Goal: Task Accomplishment & Management: Complete application form

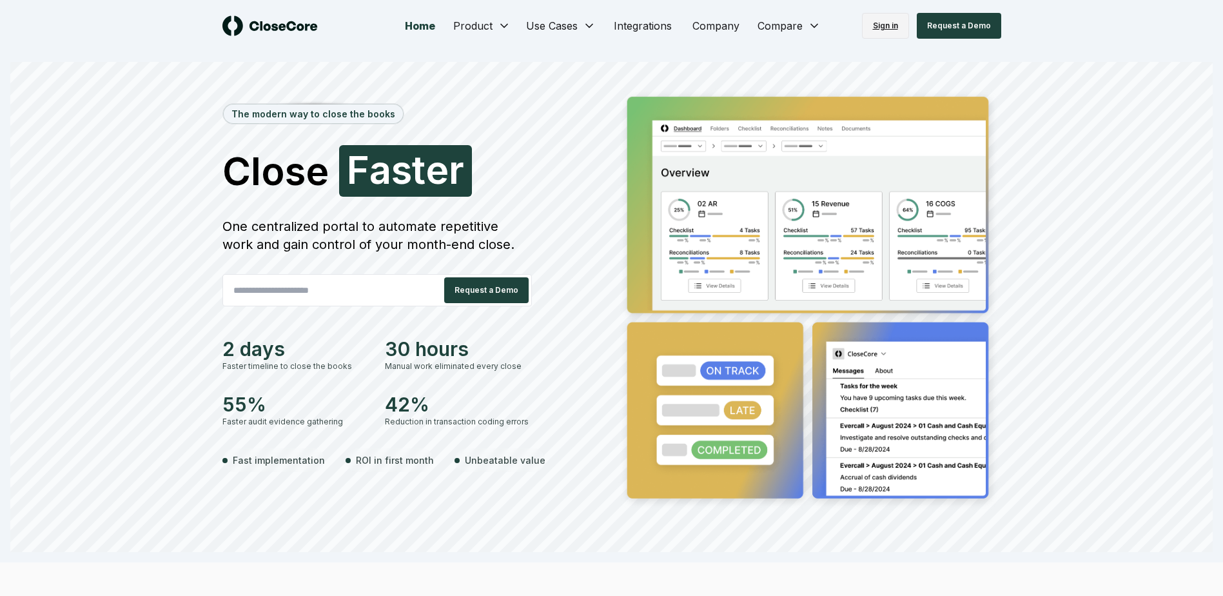
click at [898, 26] on link "Sign in" at bounding box center [885, 26] width 47 height 26
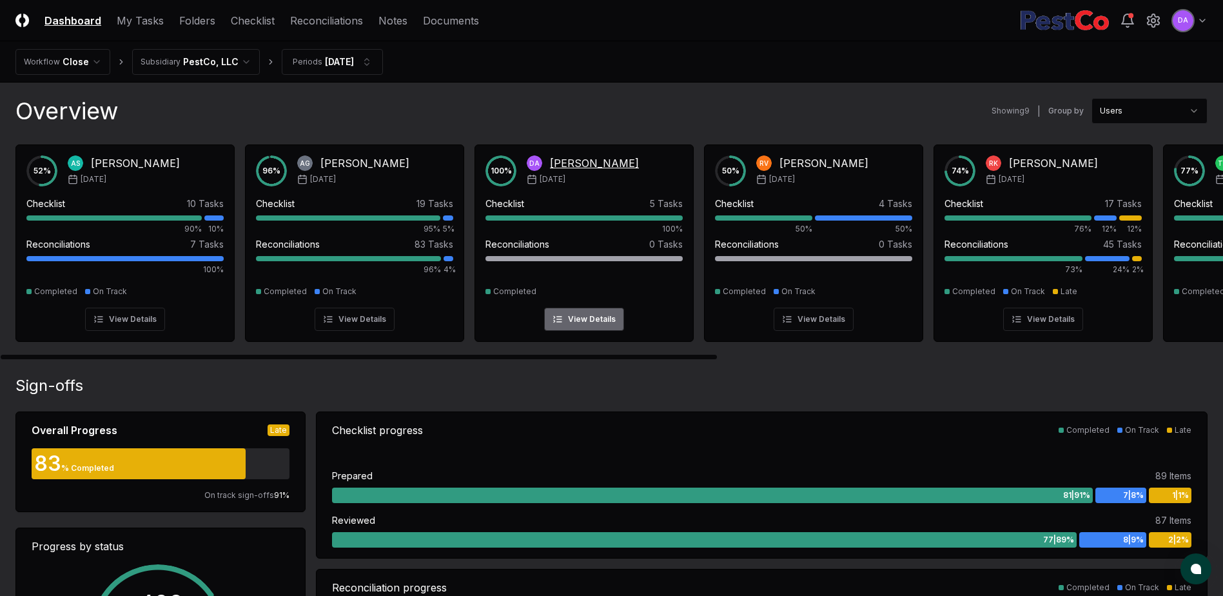
click at [574, 165] on div "[PERSON_NAME]" at bounding box center [594, 162] width 89 height 15
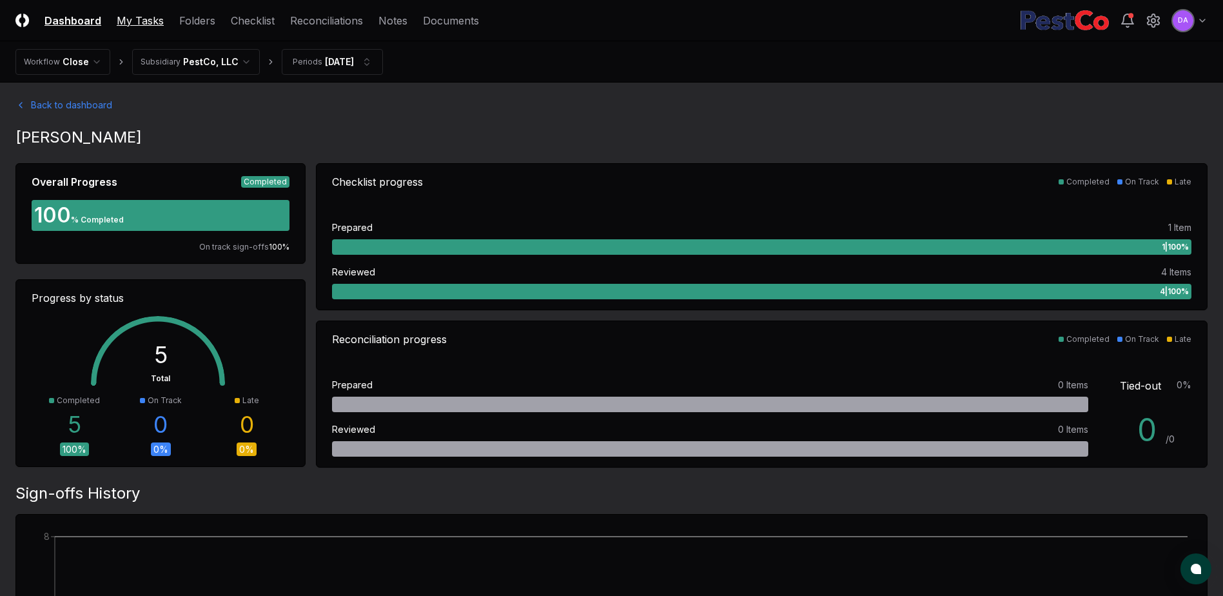
click at [123, 21] on link "My Tasks" at bounding box center [140, 20] width 47 height 15
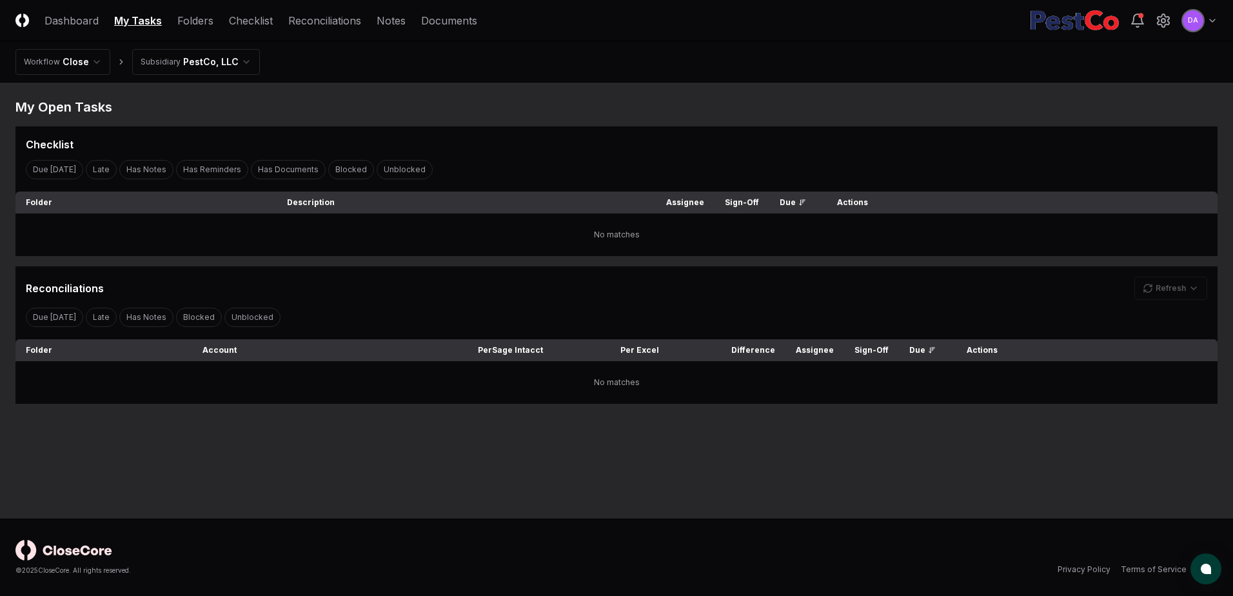
click at [79, 63] on html "CloseCore Dashboard My Tasks Folders Checklist Reconciliations Notes Documents …" at bounding box center [616, 298] width 1233 height 596
click at [120, 59] on html "CloseCore Dashboard My Tasks Folders Checklist Reconciliations Notes Documents …" at bounding box center [616, 298] width 1233 height 596
click at [181, 17] on link "Folders" at bounding box center [195, 20] width 36 height 15
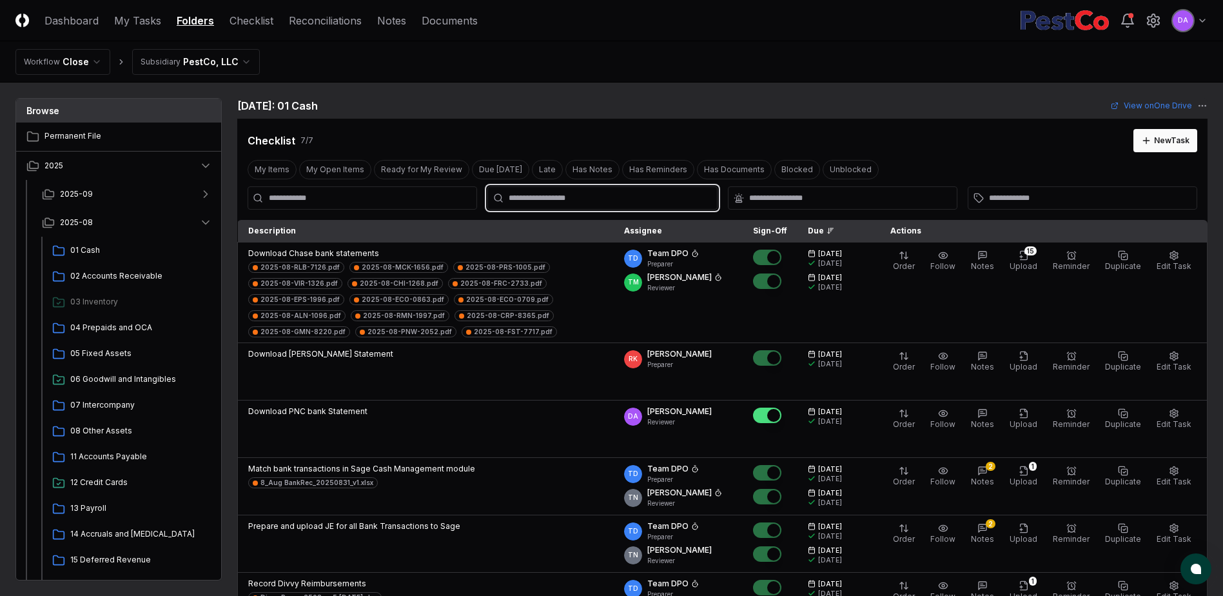
click at [553, 199] on input "text" at bounding box center [609, 198] width 200 height 12
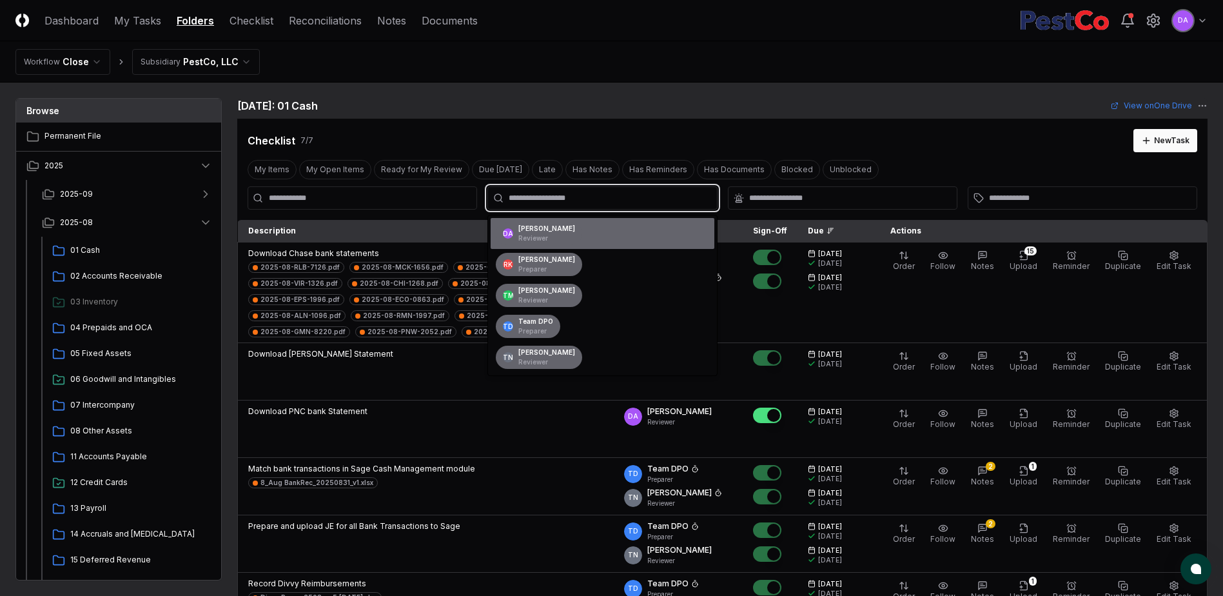
click at [531, 233] on div "[PERSON_NAME] Reviewer" at bounding box center [546, 233] width 57 height 19
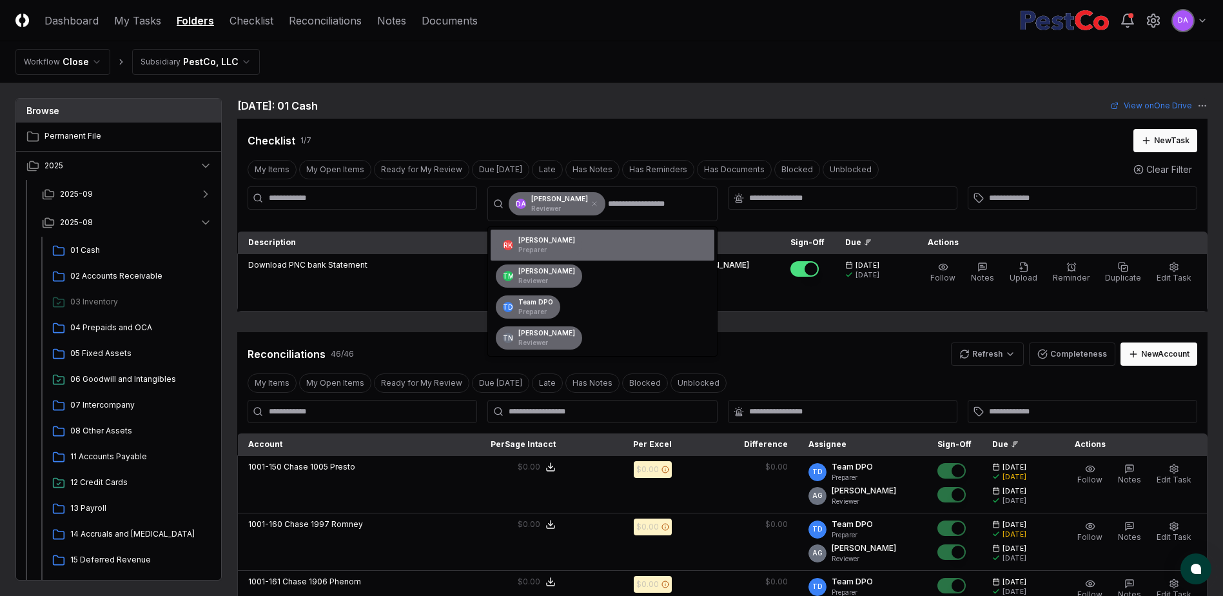
click at [767, 60] on nav "Workflow Close Subsidiary PestCo, LLC" at bounding box center [611, 61] width 1223 height 41
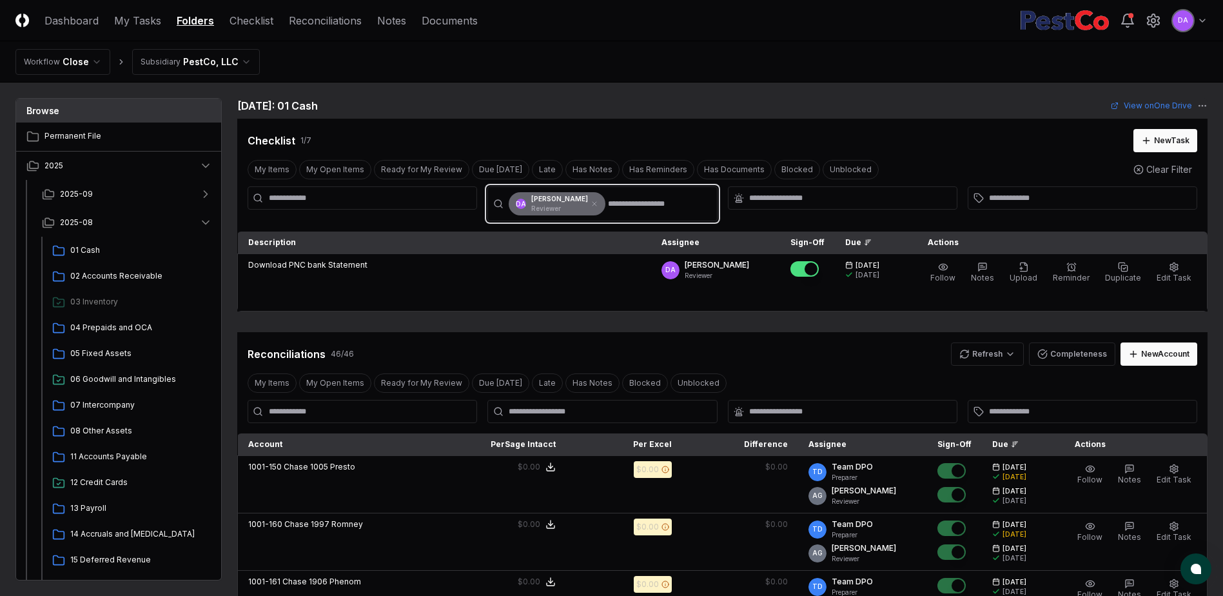
click at [622, 203] on input "text" at bounding box center [658, 203] width 101 height 23
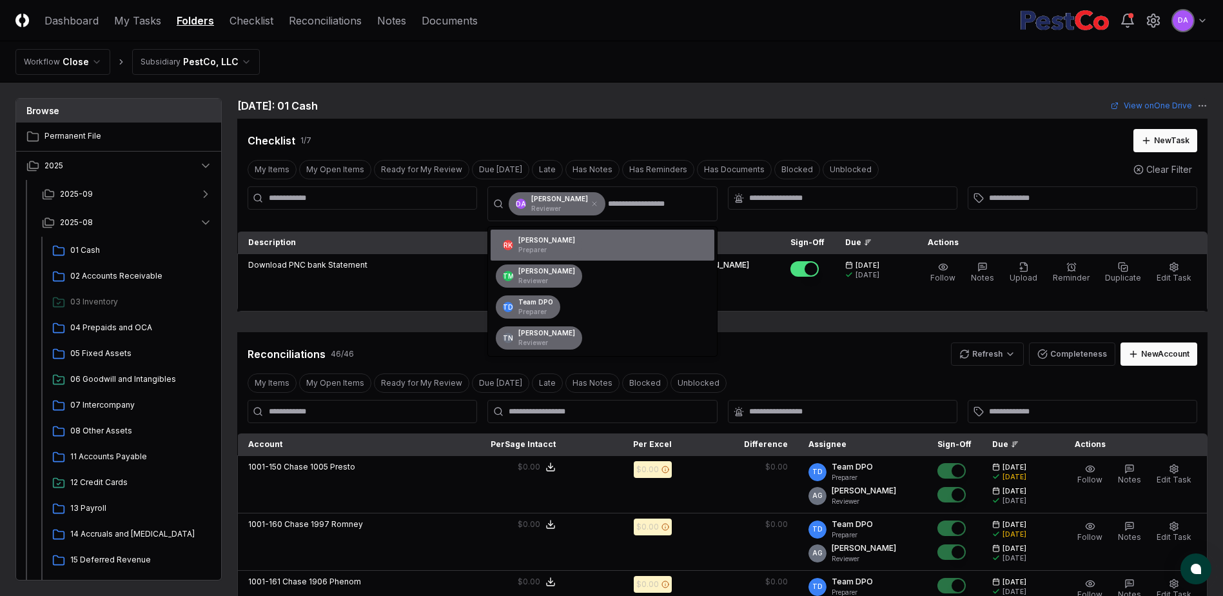
click at [671, 119] on div "Checklist 1 / 7 New Task" at bounding box center [722, 136] width 970 height 34
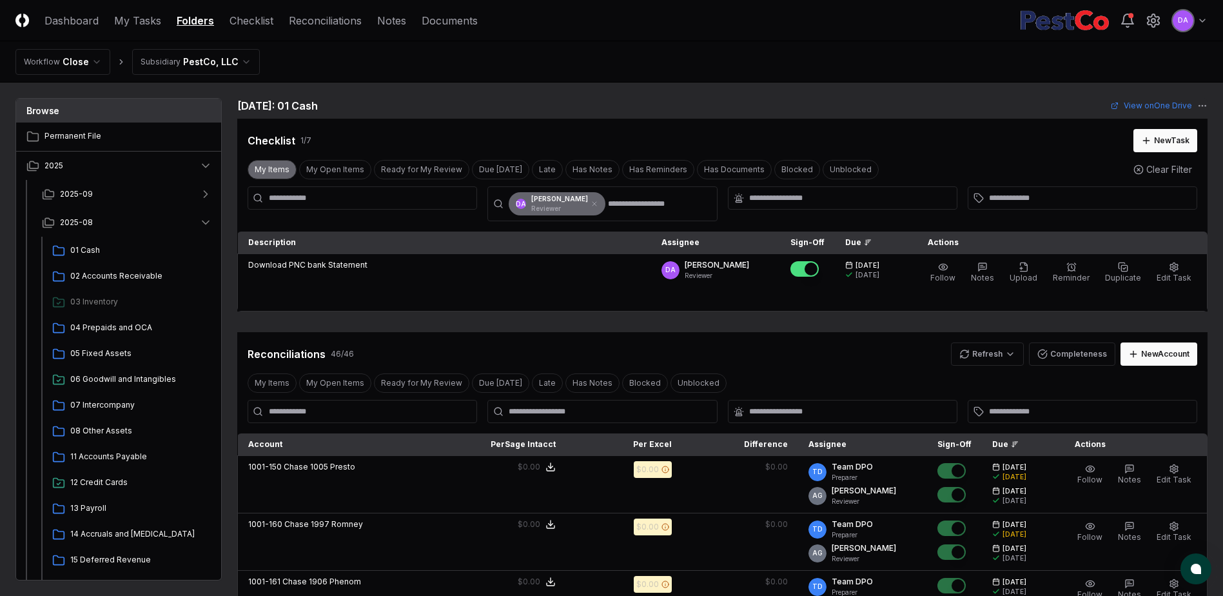
click at [267, 172] on button "My Items" at bounding box center [272, 169] width 49 height 19
click at [425, 169] on button "Ready for My Review" at bounding box center [421, 169] width 95 height 19
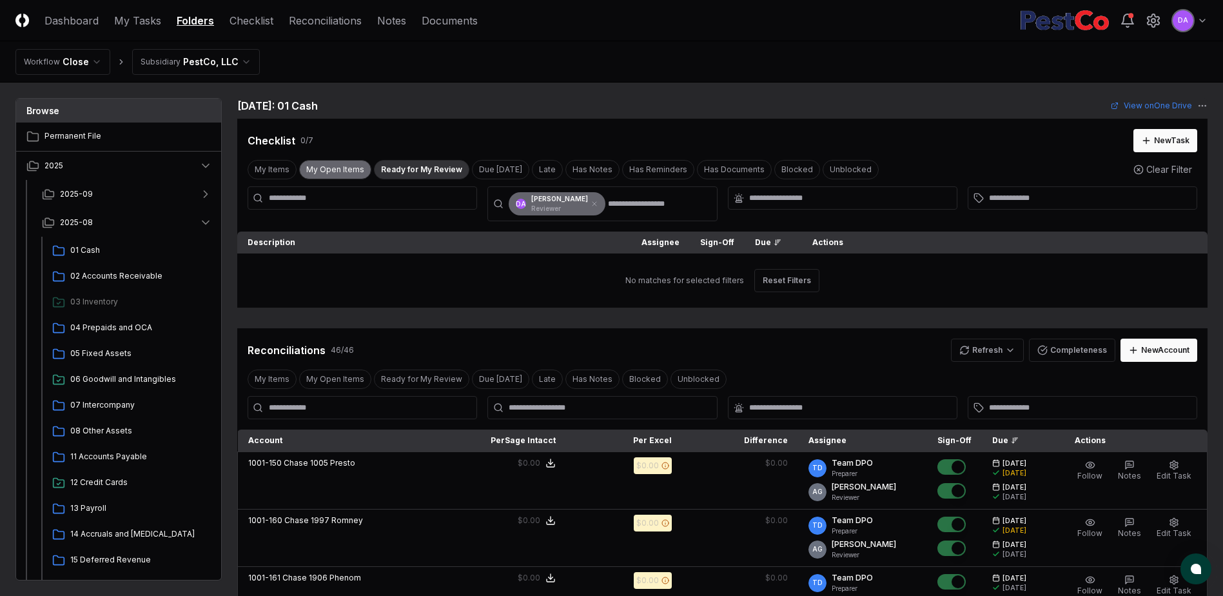
click at [348, 163] on button "My Open Items" at bounding box center [335, 169] width 72 height 19
click at [142, 23] on link "My Tasks" at bounding box center [137, 20] width 47 height 15
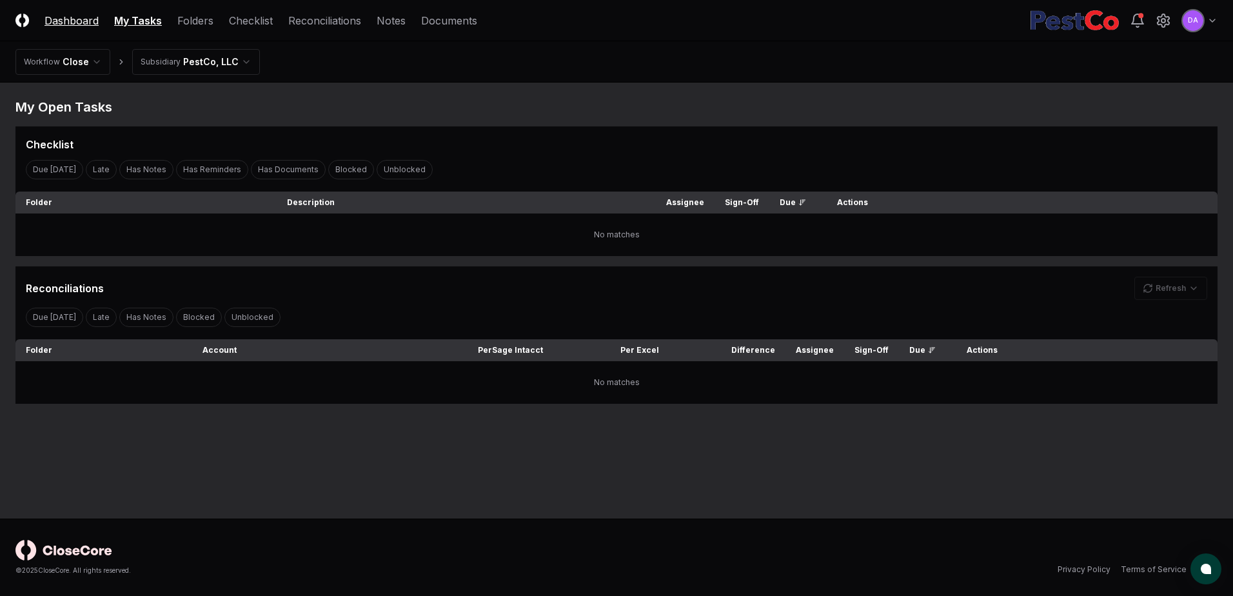
click at [74, 16] on link "Dashboard" at bounding box center [71, 20] width 54 height 15
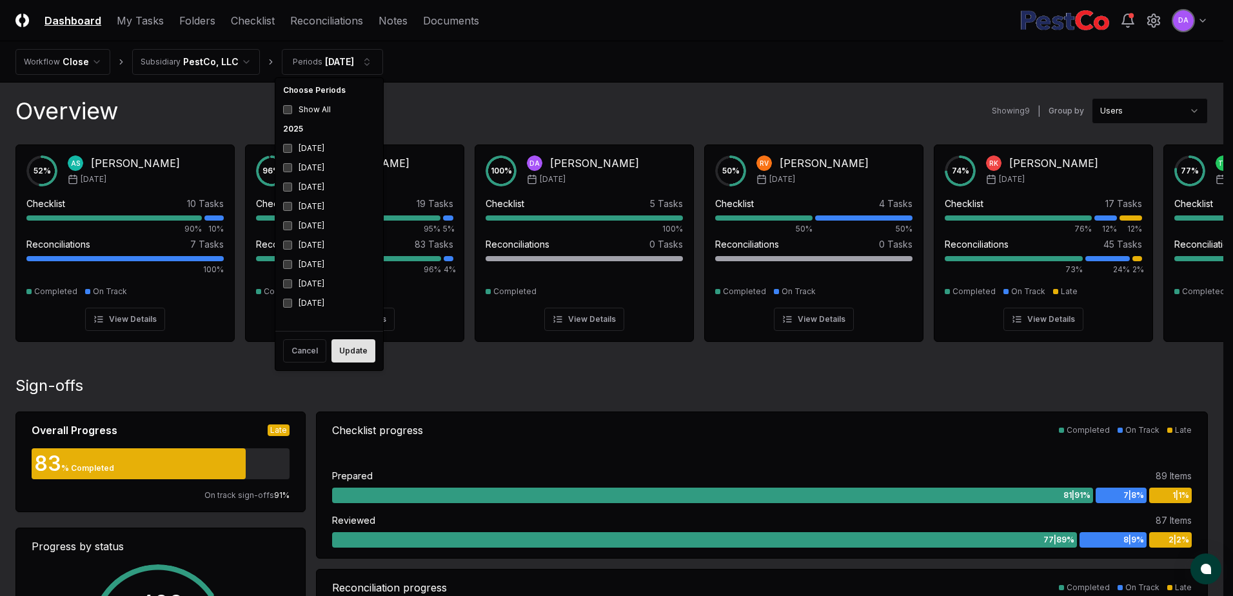
click at [344, 357] on button "Update" at bounding box center [353, 350] width 44 height 23
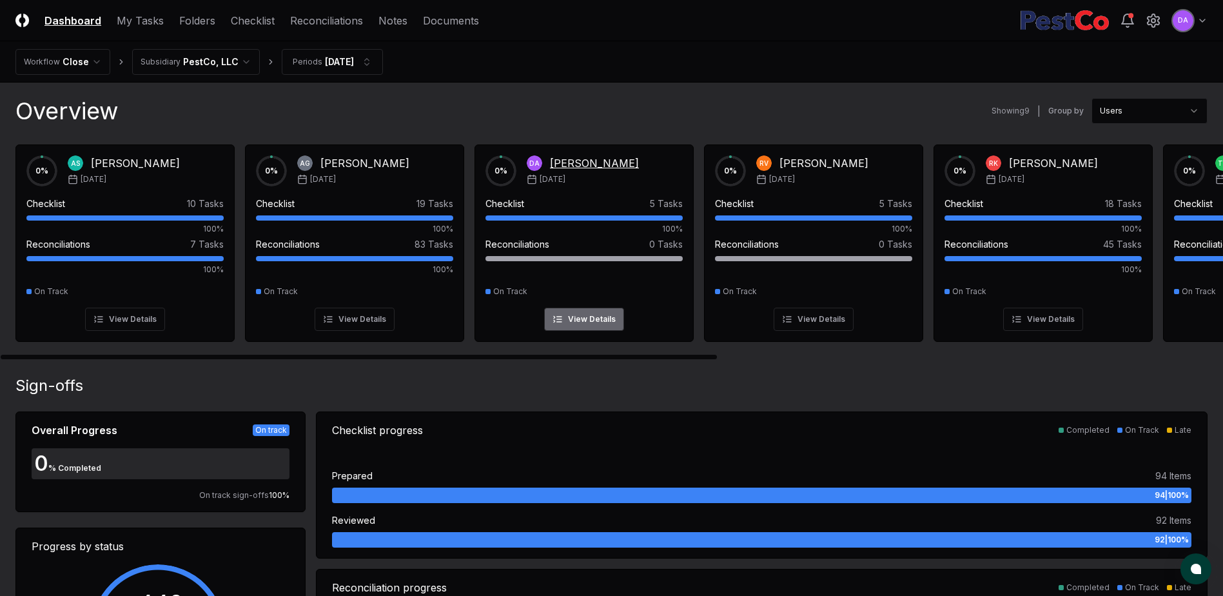
click at [568, 160] on div "[PERSON_NAME]" at bounding box center [594, 162] width 89 height 15
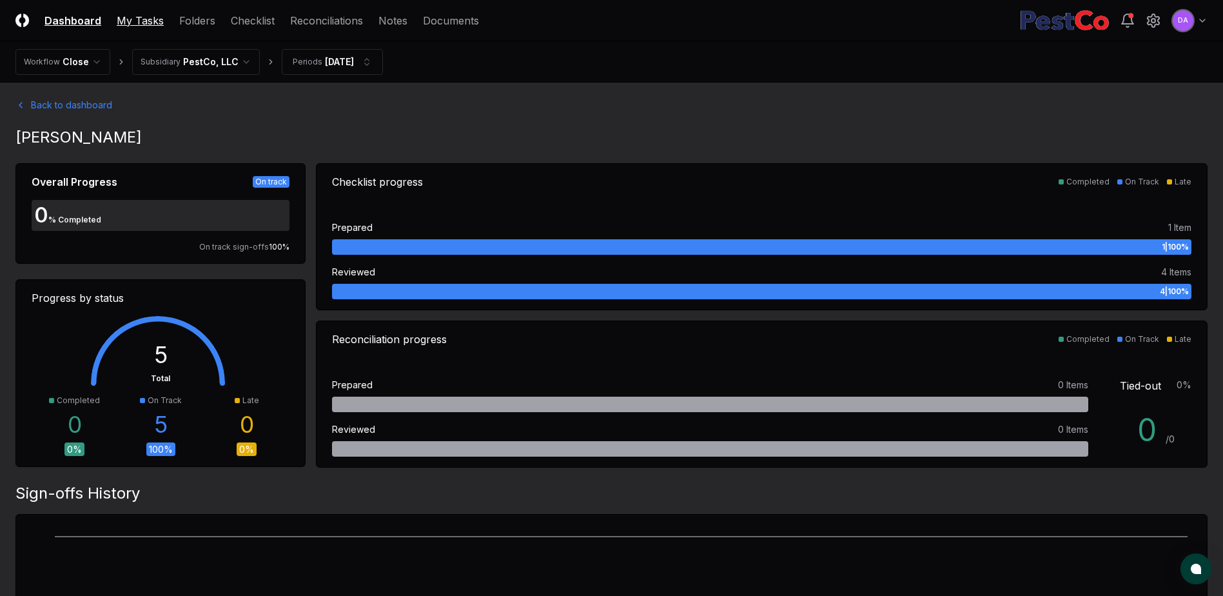
click at [137, 21] on link "My Tasks" at bounding box center [140, 20] width 47 height 15
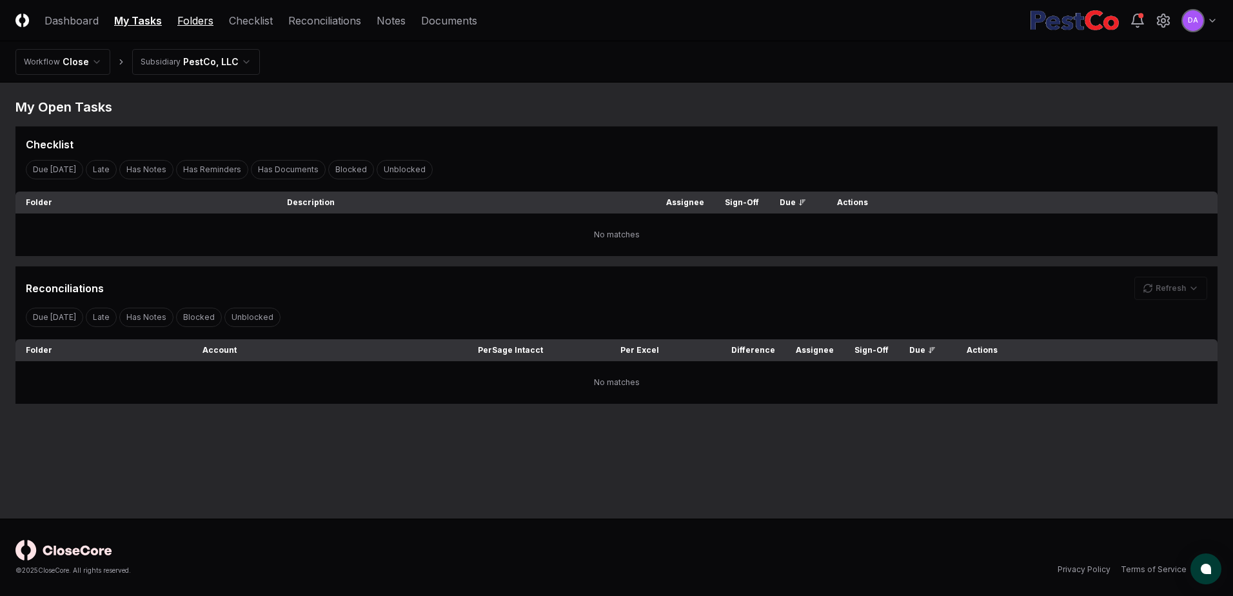
click at [189, 19] on link "Folders" at bounding box center [195, 20] width 36 height 15
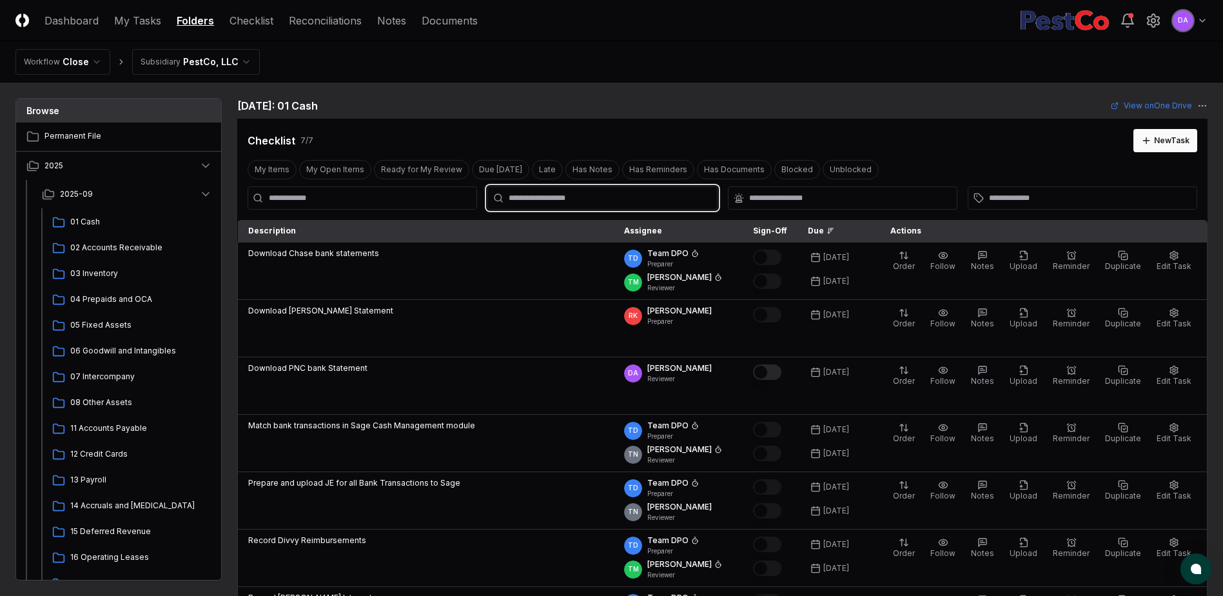
click at [562, 200] on input "text" at bounding box center [609, 198] width 200 height 12
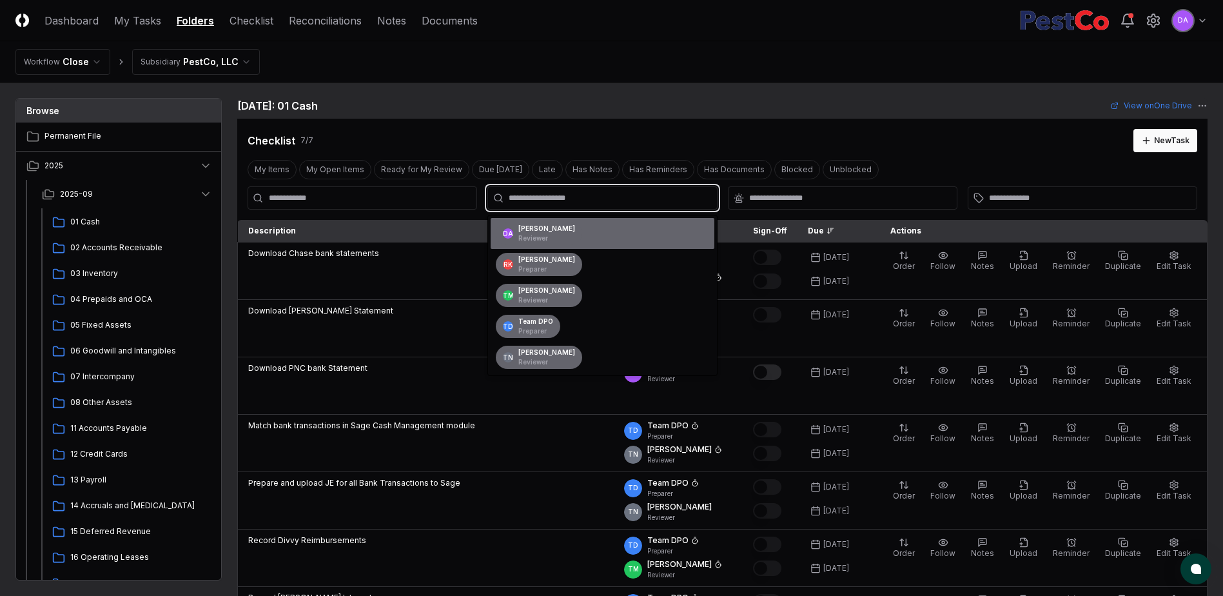
click at [523, 225] on div "[PERSON_NAME] Reviewer" at bounding box center [546, 233] width 57 height 19
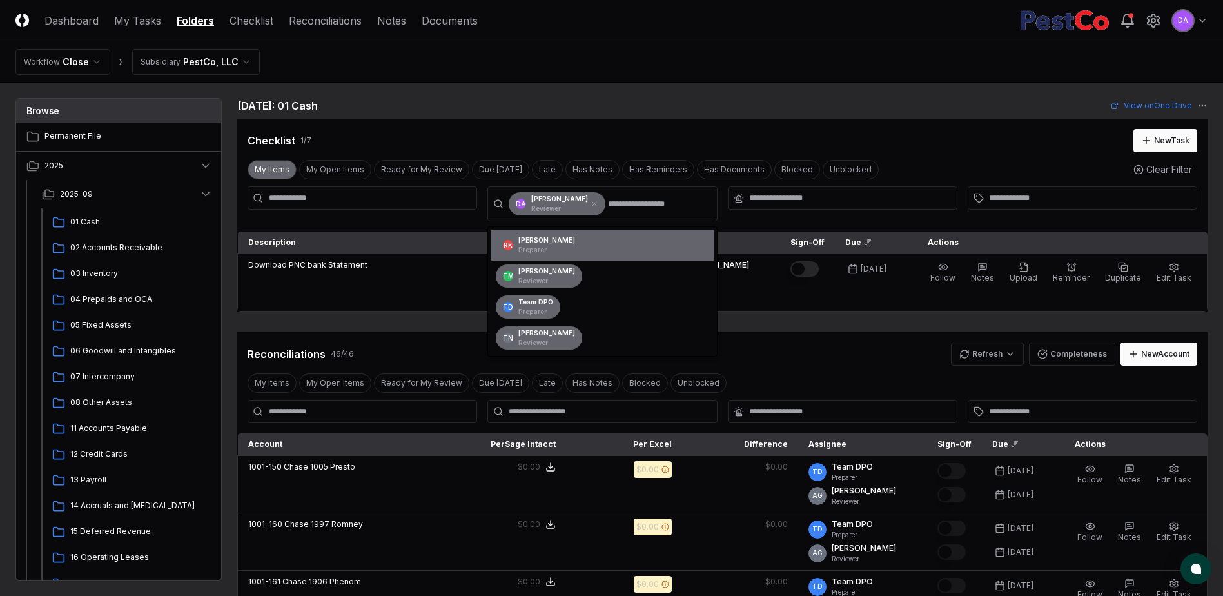
click at [275, 170] on button "My Items" at bounding box center [272, 169] width 49 height 19
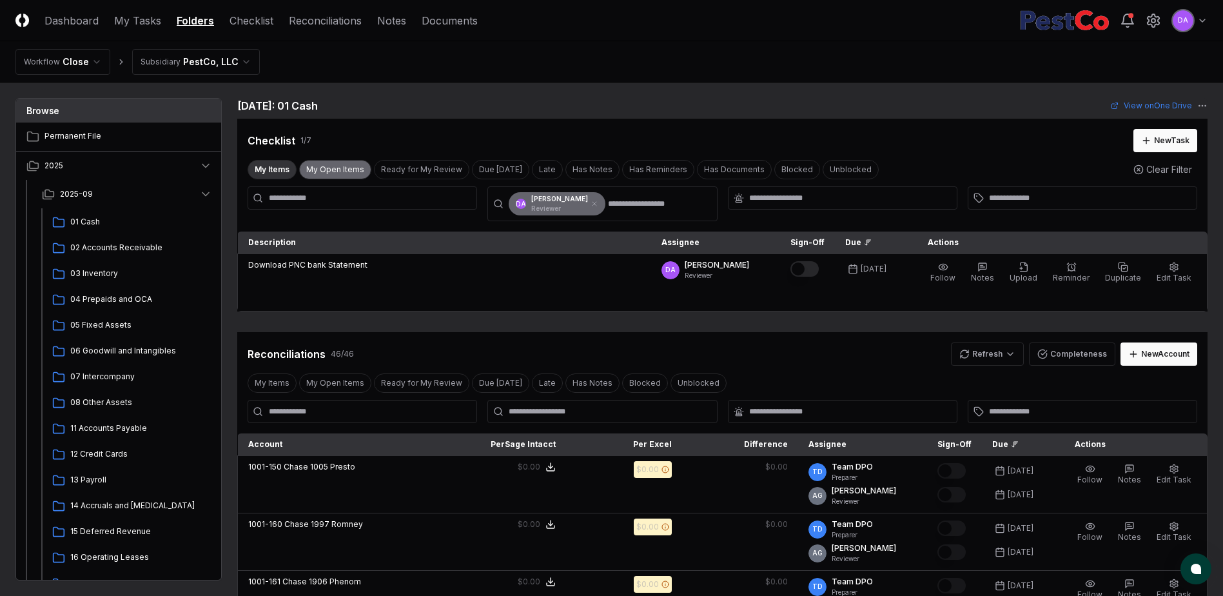
click at [329, 170] on button "My Open Items" at bounding box center [335, 169] width 72 height 19
click at [591, 202] on icon at bounding box center [595, 204] width 8 height 8
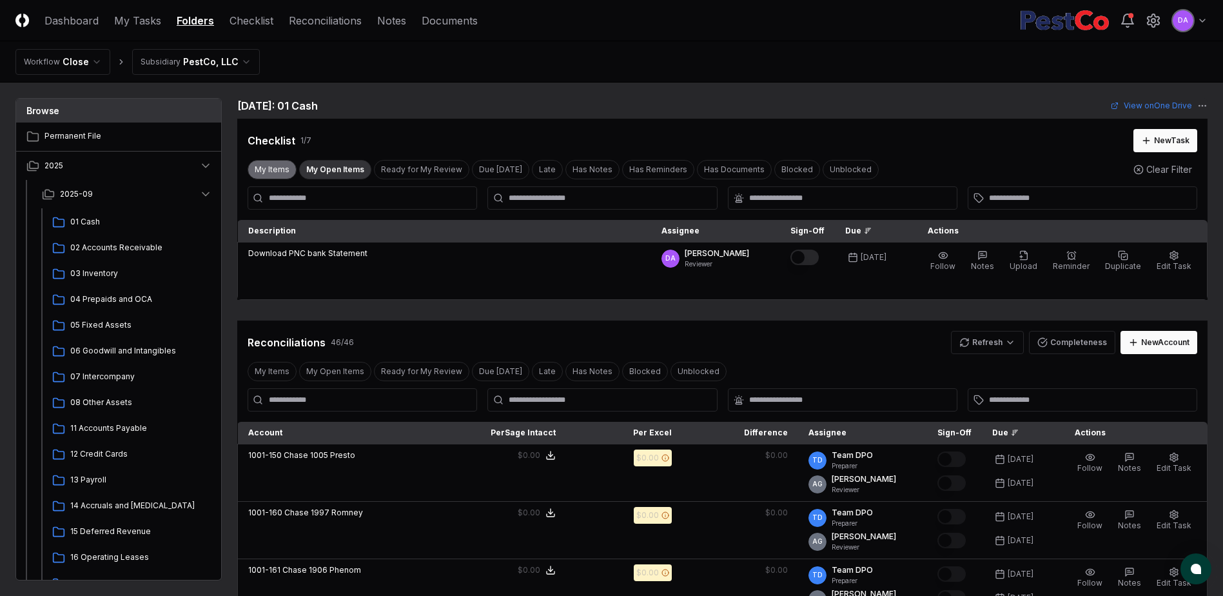
click at [266, 169] on button "My Items" at bounding box center [272, 169] width 49 height 19
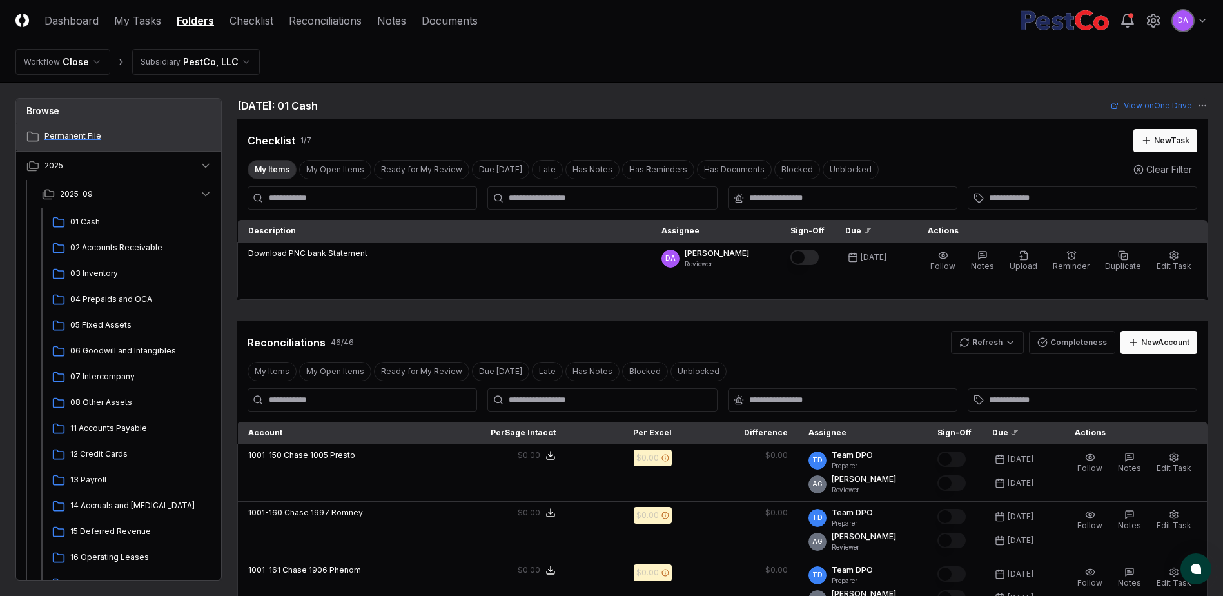
click at [82, 134] on span "Permanent File" at bounding box center [128, 136] width 168 height 12
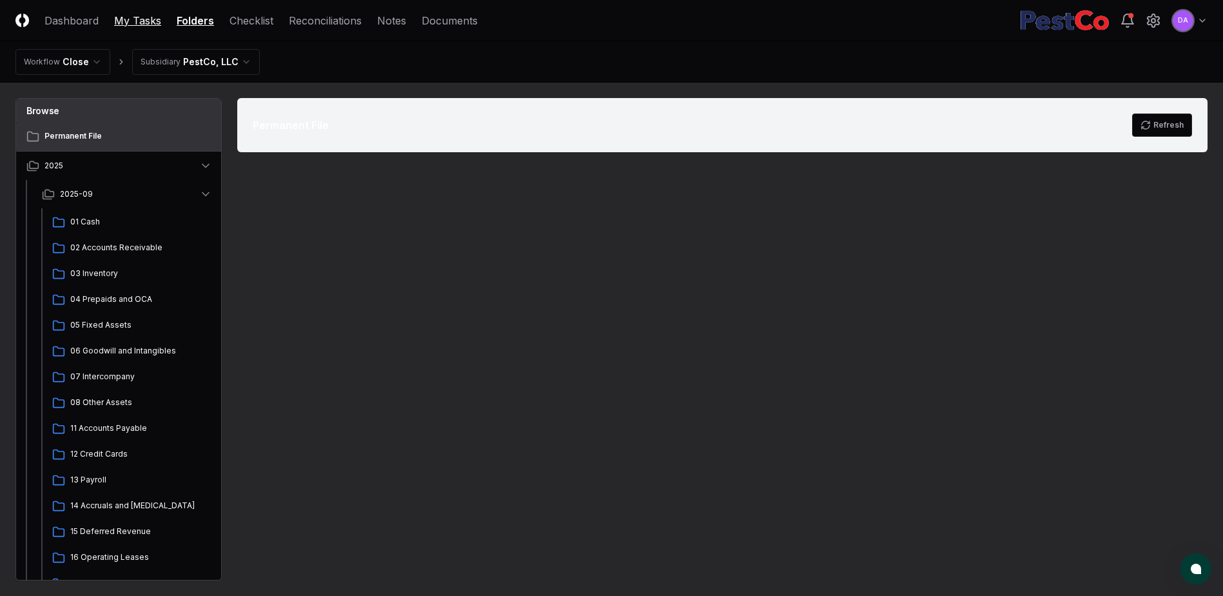
click at [131, 23] on link "My Tasks" at bounding box center [137, 20] width 47 height 15
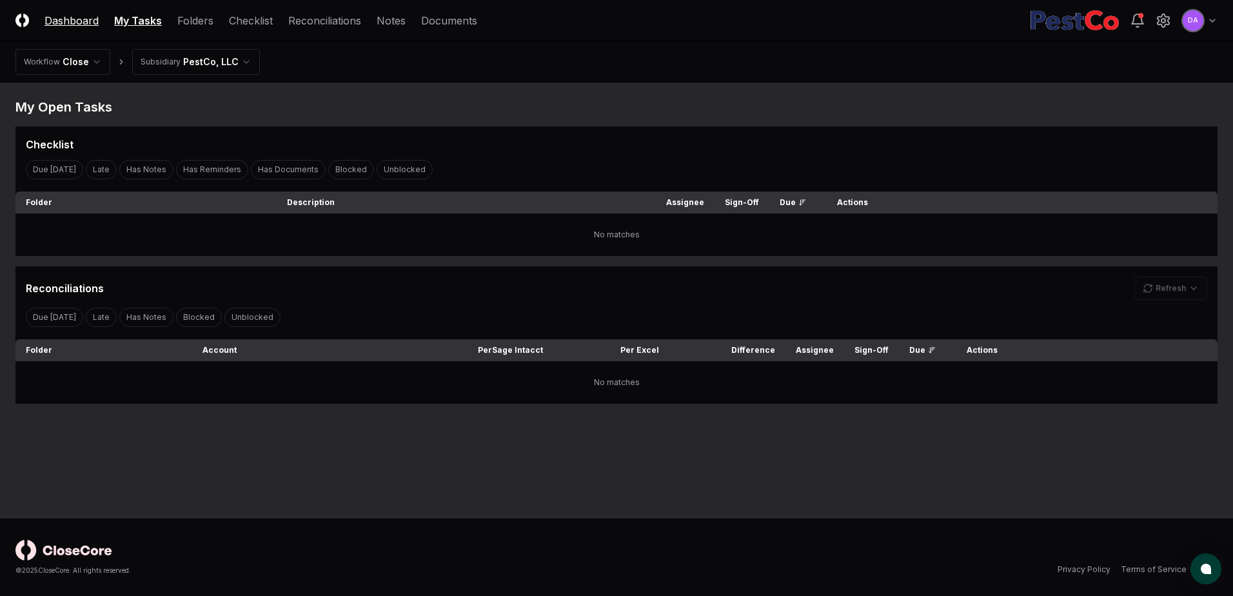
click at [65, 20] on link "Dashboard" at bounding box center [71, 20] width 54 height 15
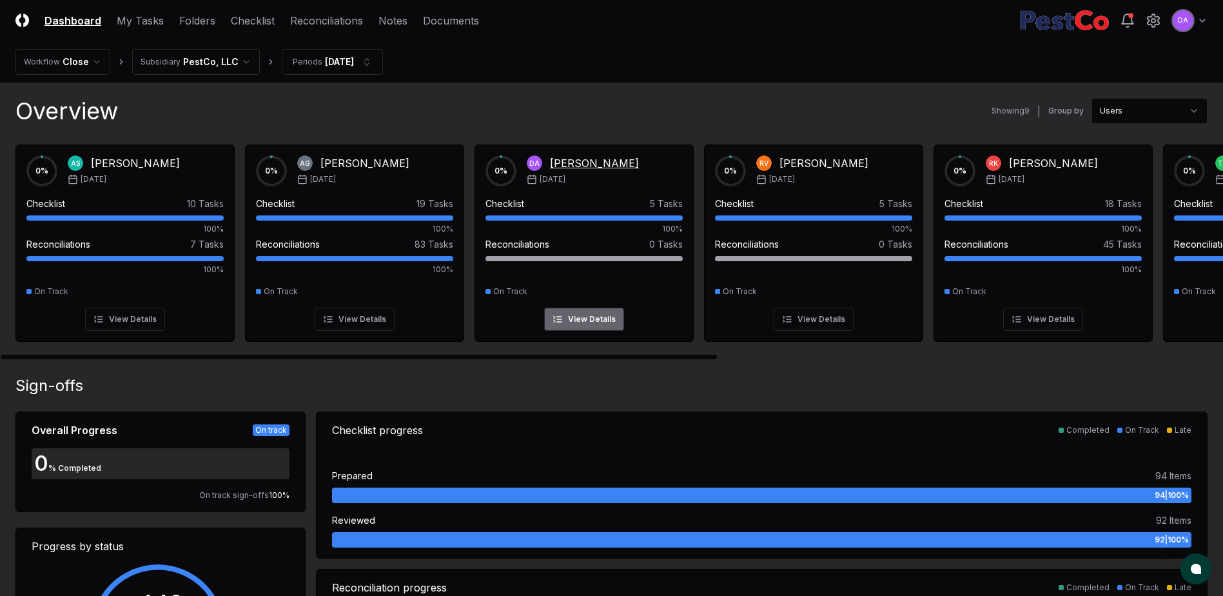
click at [505, 203] on div "Checklist" at bounding box center [505, 204] width 39 height 14
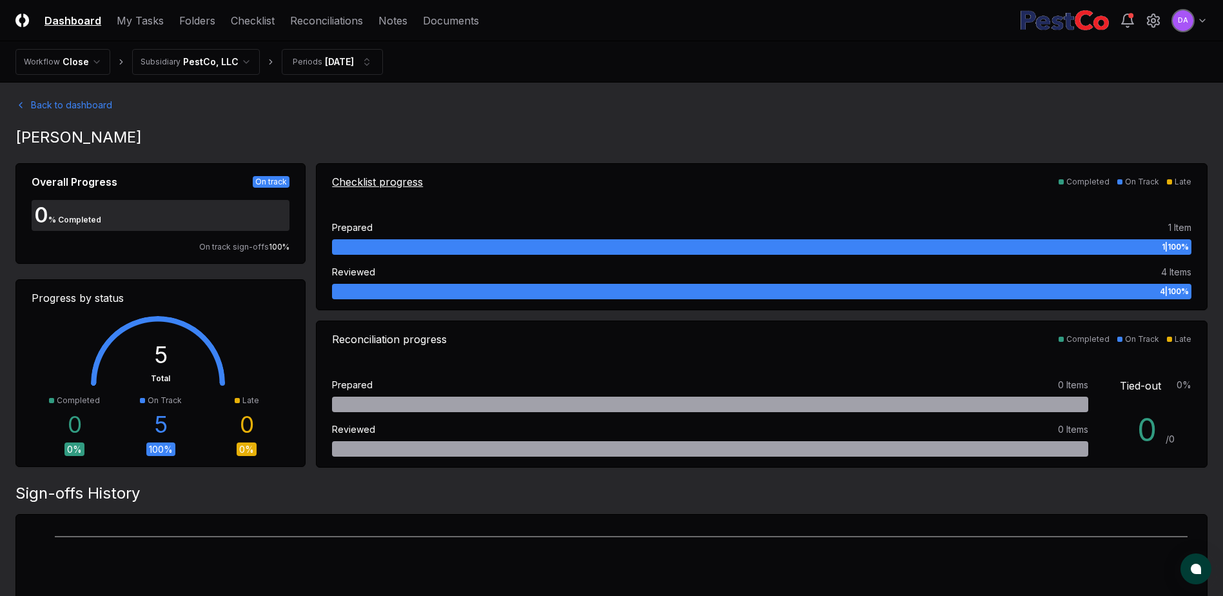
click at [365, 182] on div "Checklist progress" at bounding box center [377, 181] width 91 height 15
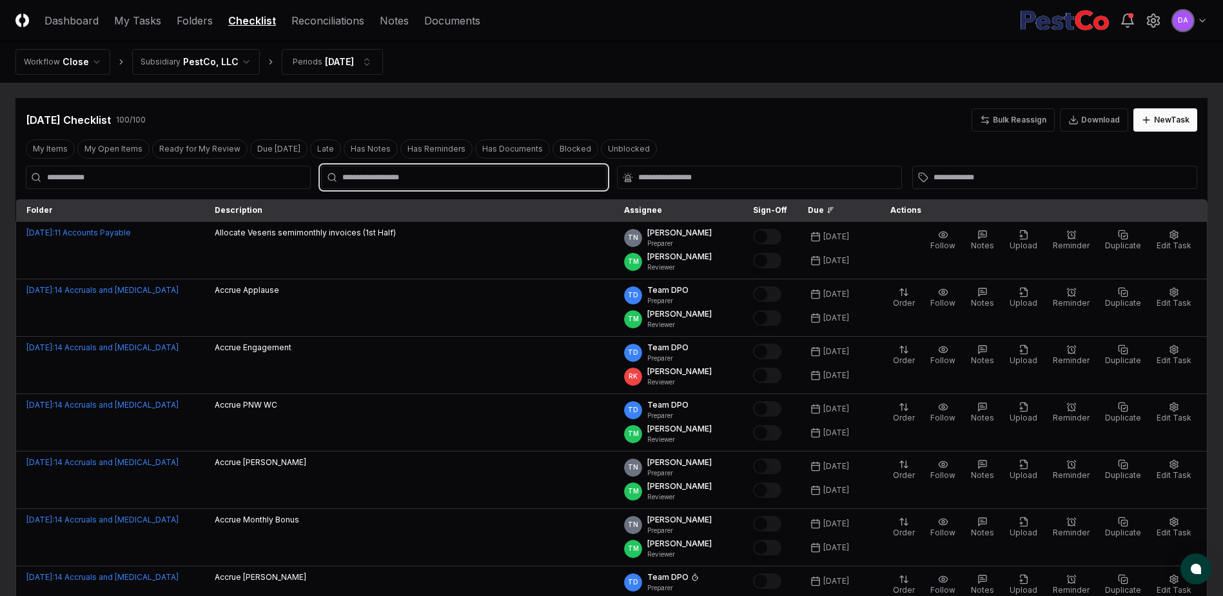
click at [422, 174] on input "text" at bounding box center [469, 178] width 255 height 12
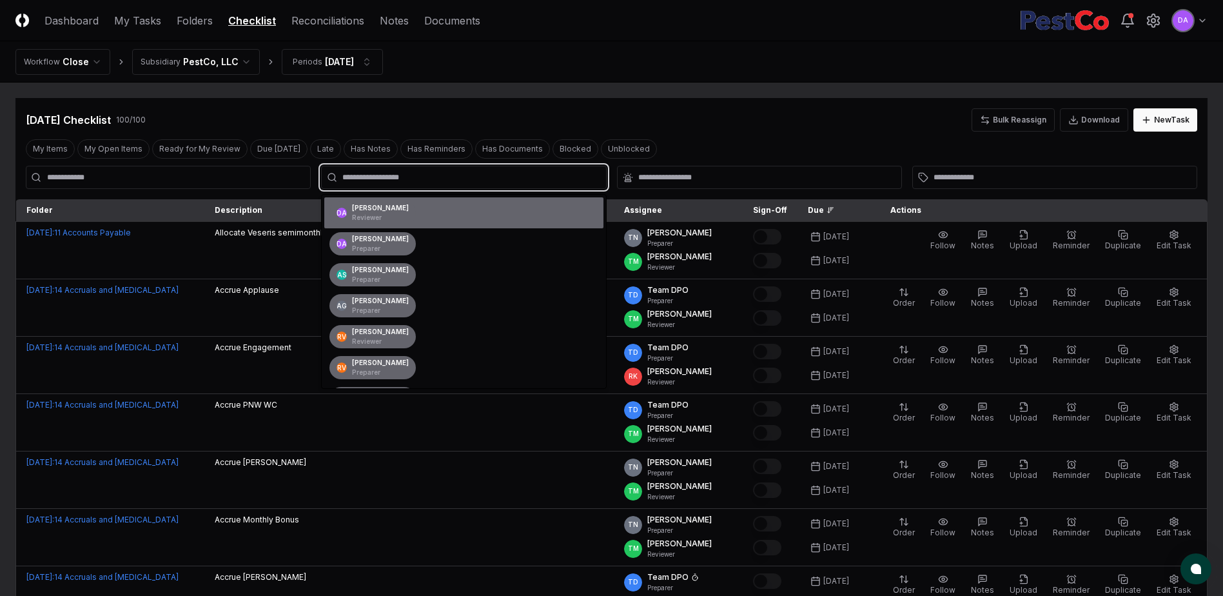
click at [371, 211] on div "[PERSON_NAME] Reviewer" at bounding box center [380, 212] width 57 height 19
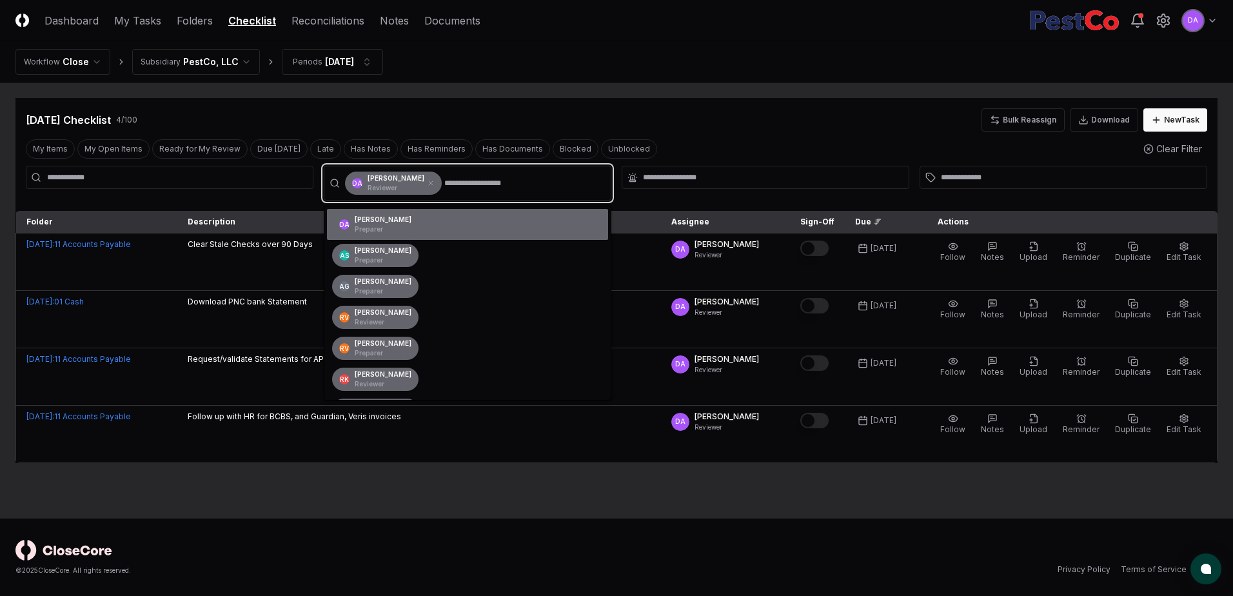
click at [375, 228] on p "Preparer" at bounding box center [383, 229] width 57 height 10
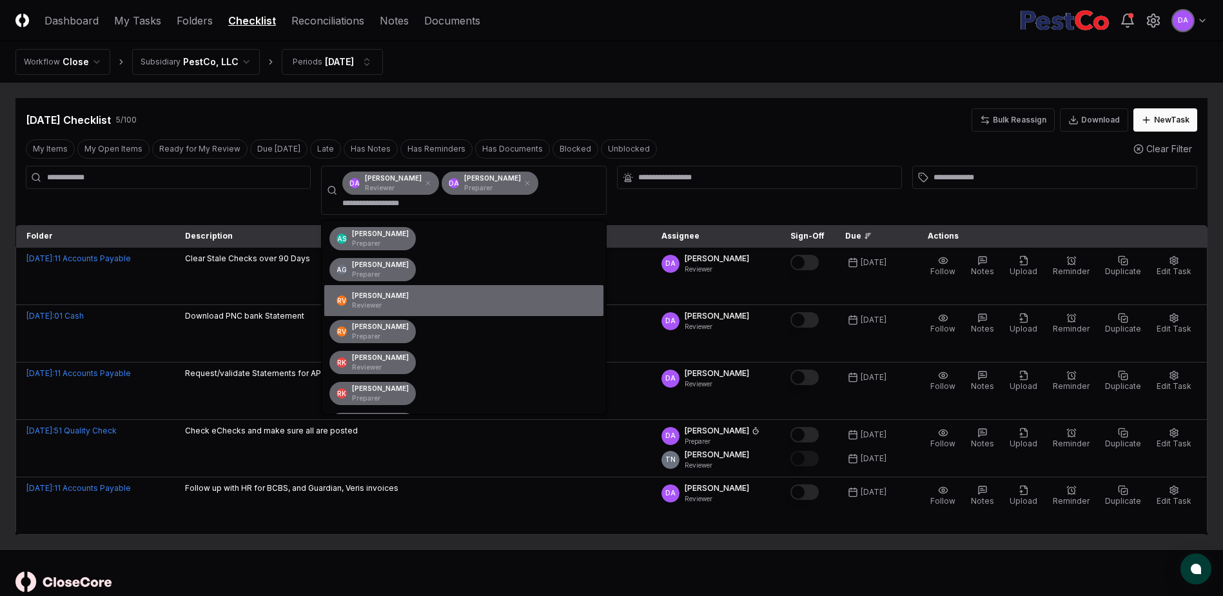
click at [725, 111] on div "[DATE] Checklist 5 / 100 Bulk Reassign Download New Task" at bounding box center [612, 119] width 1172 height 23
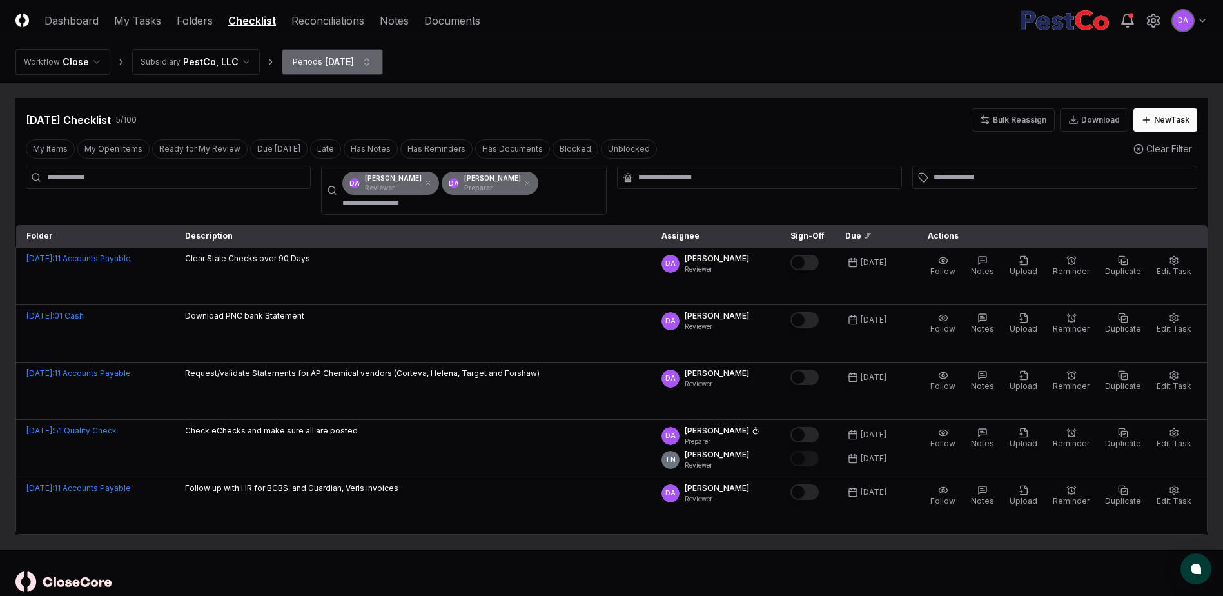
click at [369, 60] on html "CloseCore Dashboard My Tasks Folders Checklist Reconciliations Notes Documents …" at bounding box center [611, 313] width 1223 height 627
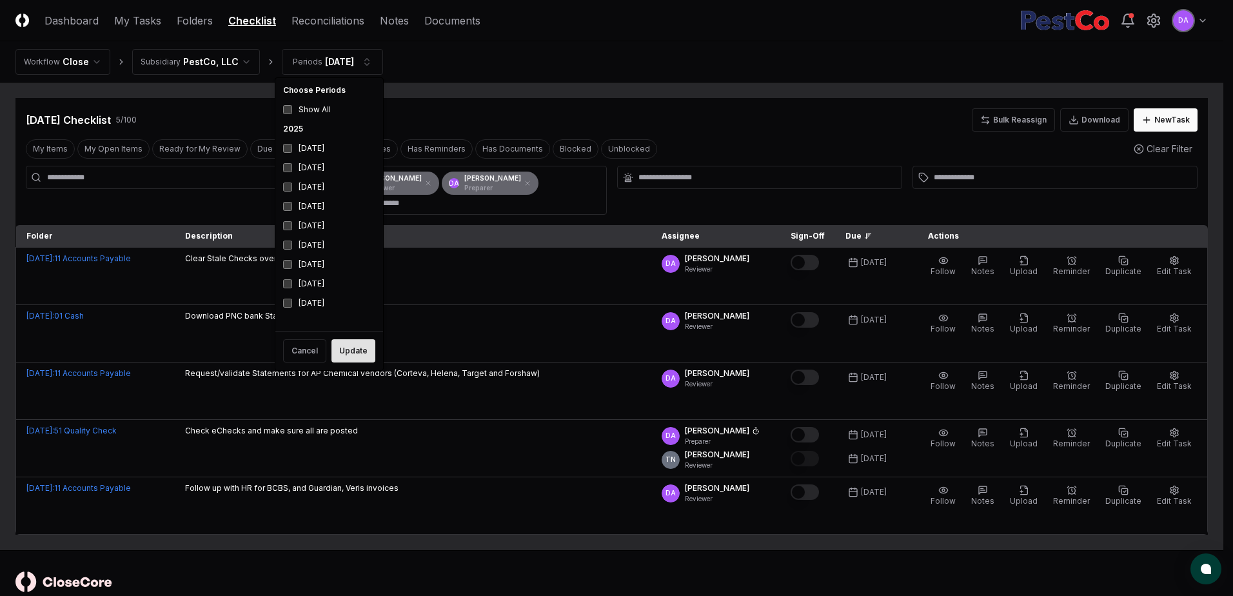
click at [361, 346] on button "Update" at bounding box center [353, 350] width 44 height 23
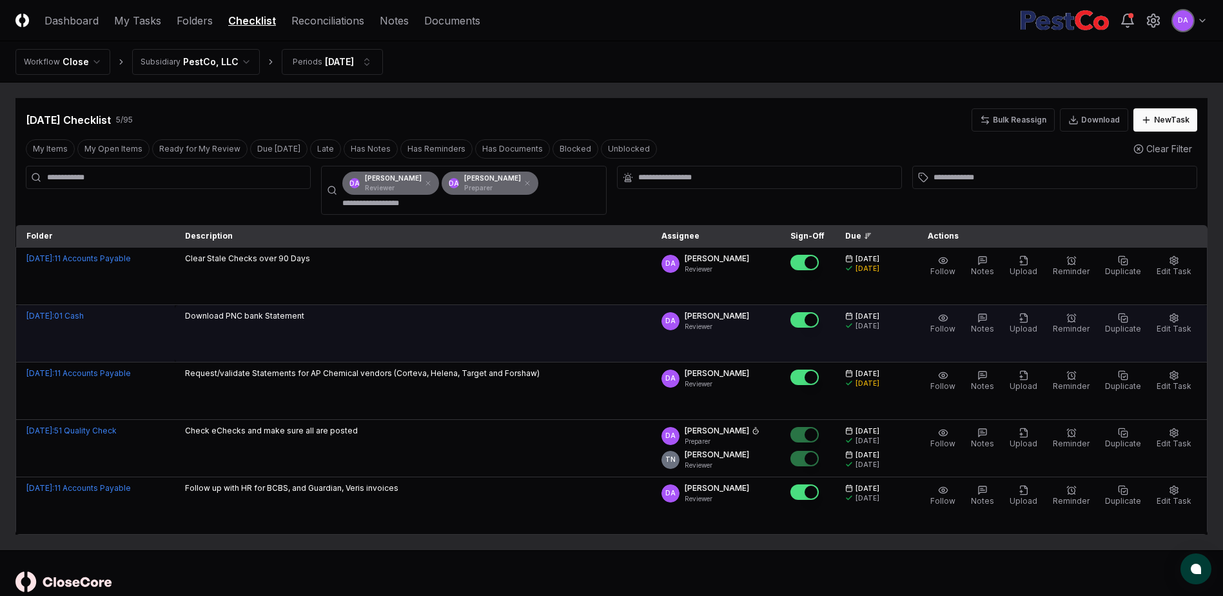
click at [241, 317] on p "Download PNC bank Statement" at bounding box center [244, 316] width 119 height 12
click at [1181, 322] on button "Edit Task" at bounding box center [1174, 323] width 40 height 27
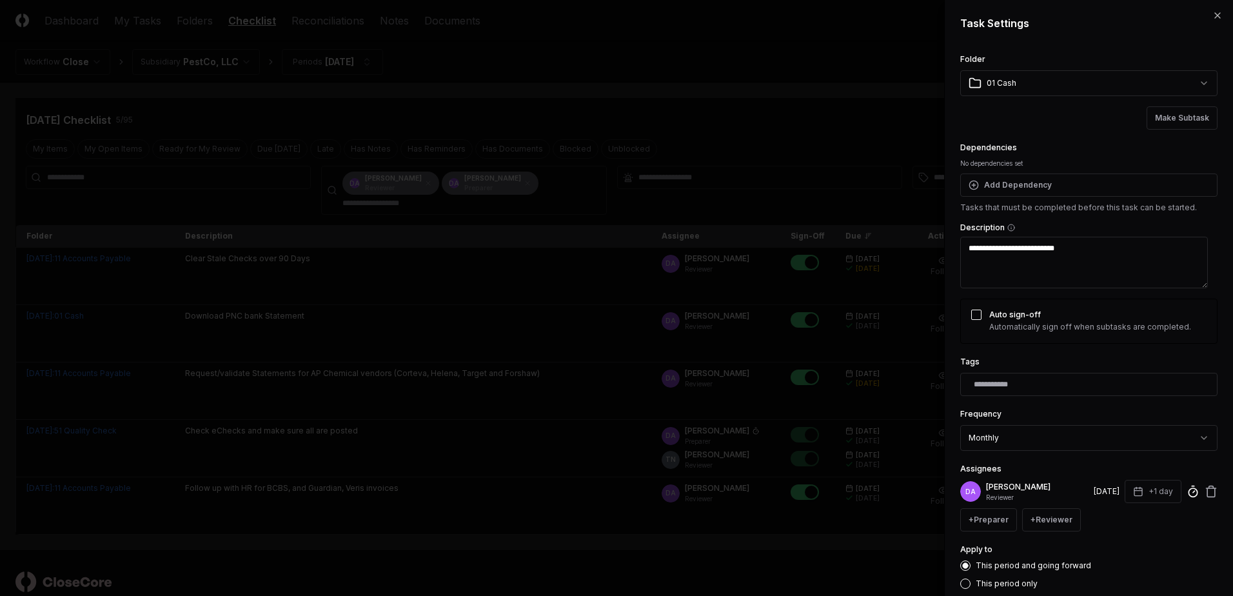
click at [1193, 493] on line at bounding box center [1194, 492] width 2 height 2
click at [1012, 571] on input at bounding box center [1081, 570] width 193 height 23
click at [1005, 571] on input at bounding box center [1081, 570] width 193 height 23
type textarea "*"
type input "*"
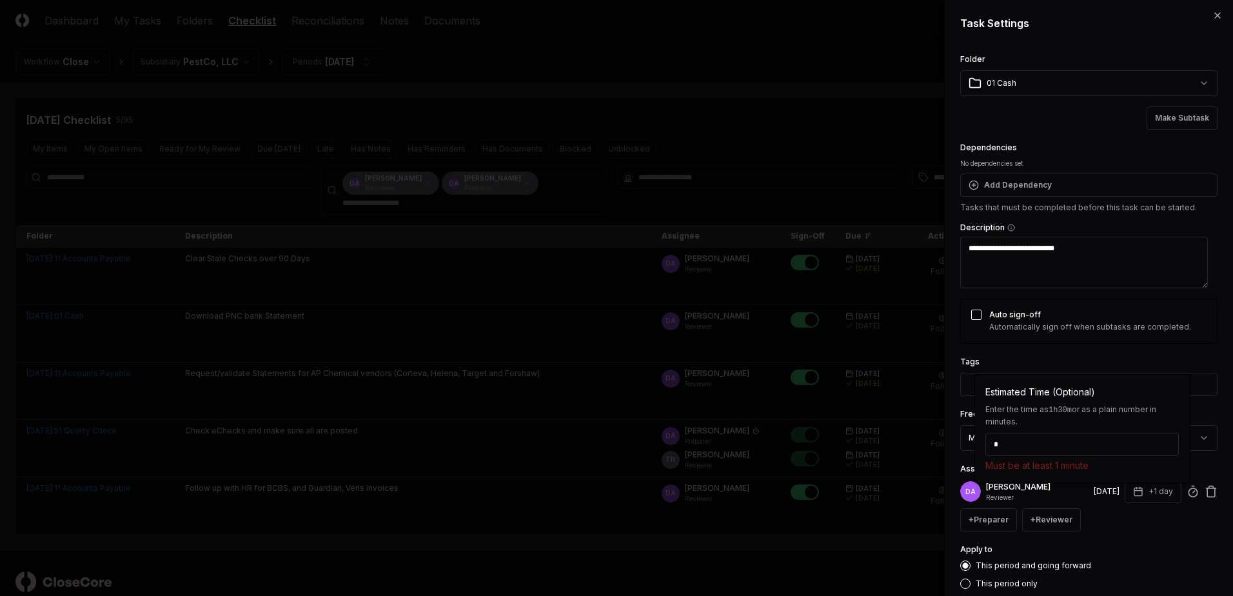
type textarea "*"
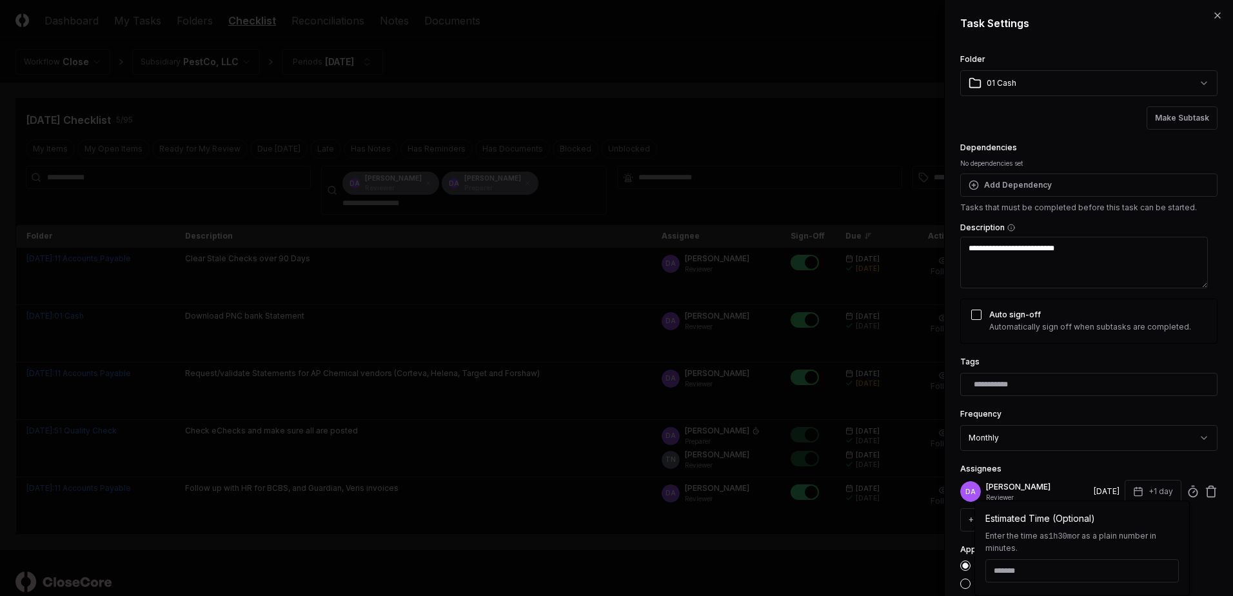
type textarea "*"
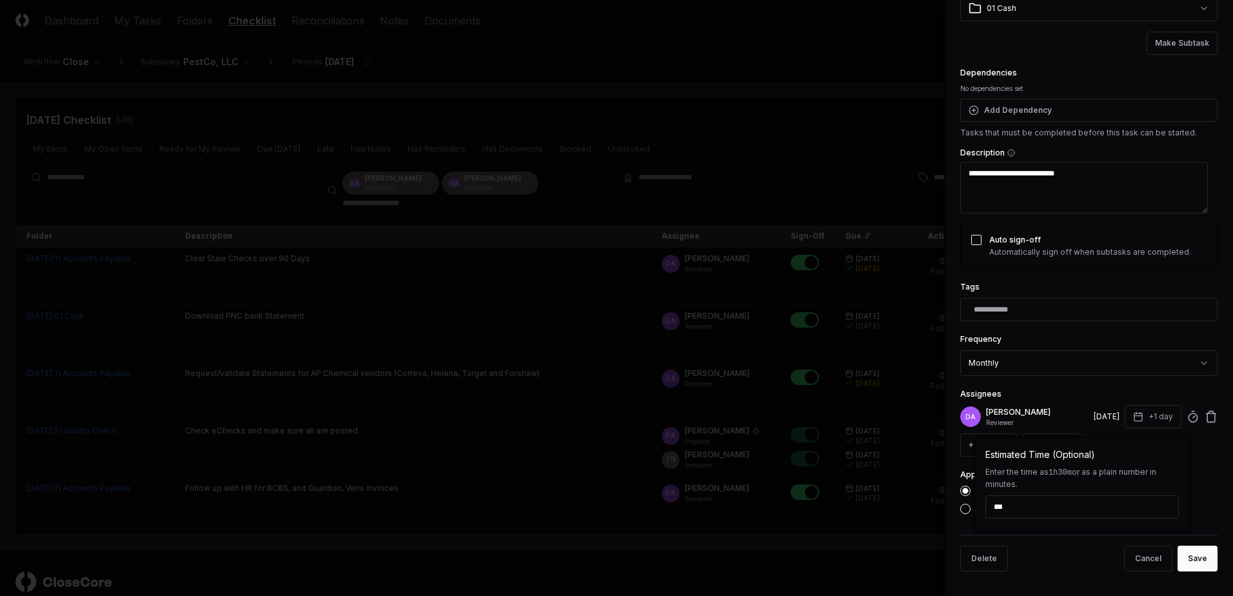
scroll to position [76, 0]
type input "******"
click at [1189, 560] on button "Save" at bounding box center [1197, 557] width 40 height 26
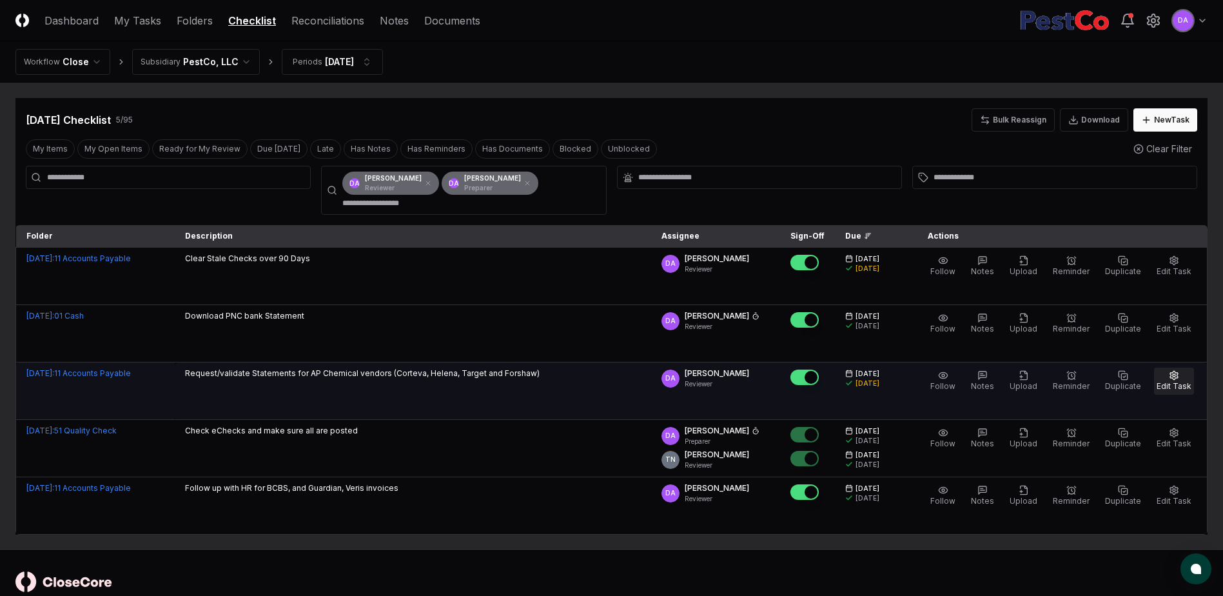
click at [1176, 377] on icon "button" at bounding box center [1174, 375] width 10 height 10
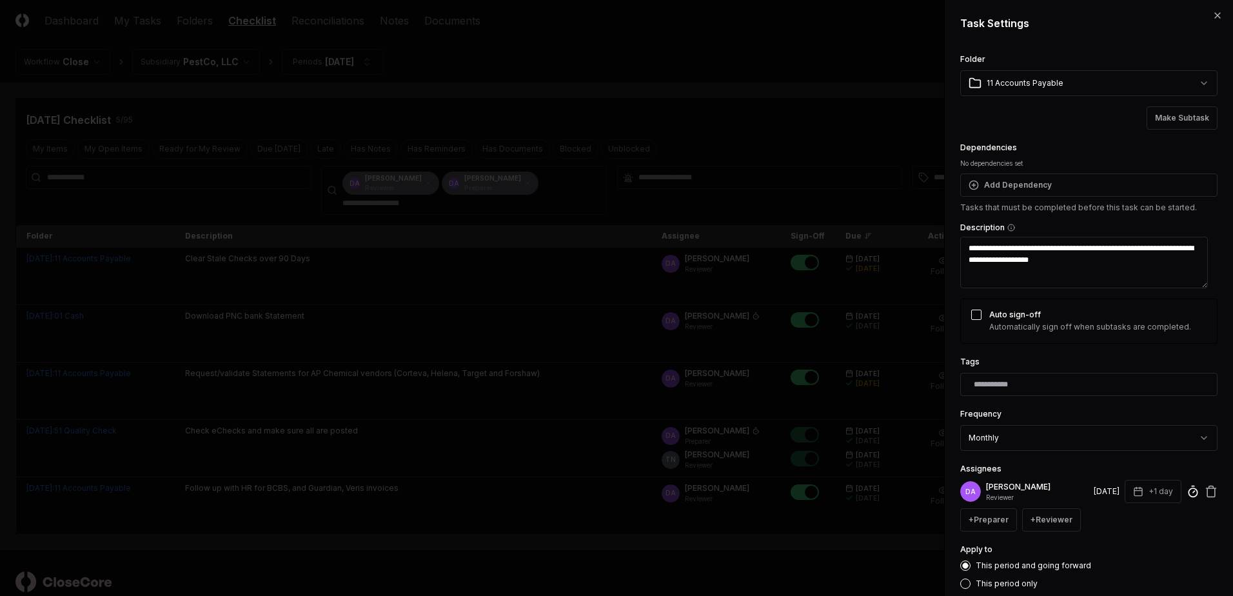
click at [1186, 494] on icon at bounding box center [1192, 491] width 13 height 13
type textarea "*"
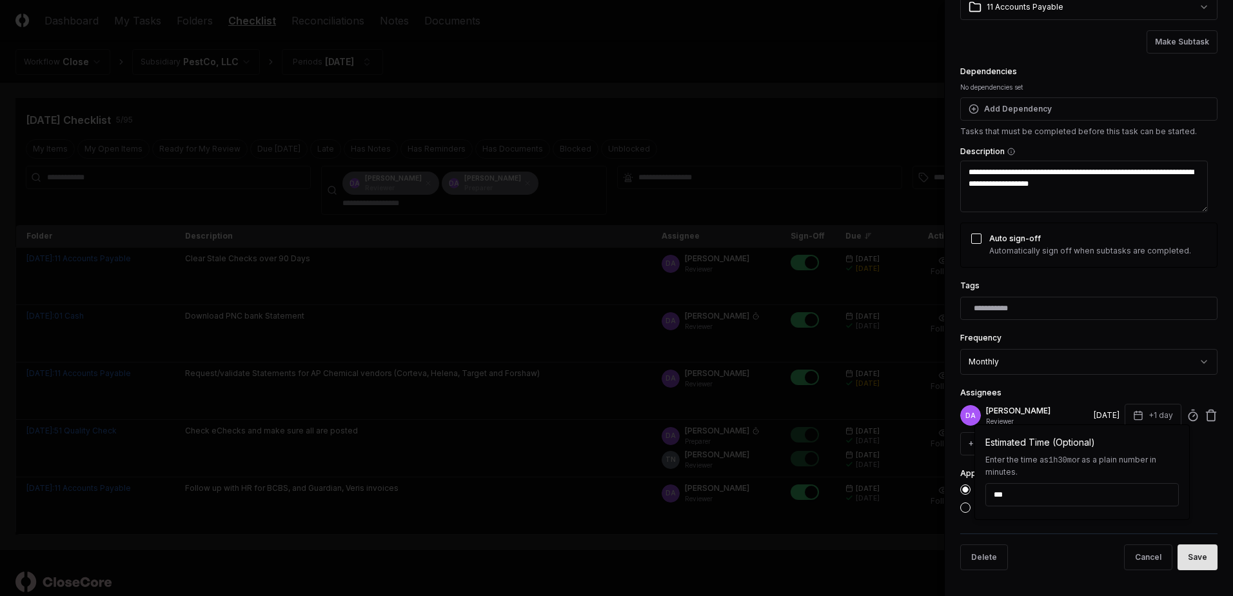
type input "******"
click at [1192, 554] on button "Save" at bounding box center [1197, 557] width 40 height 26
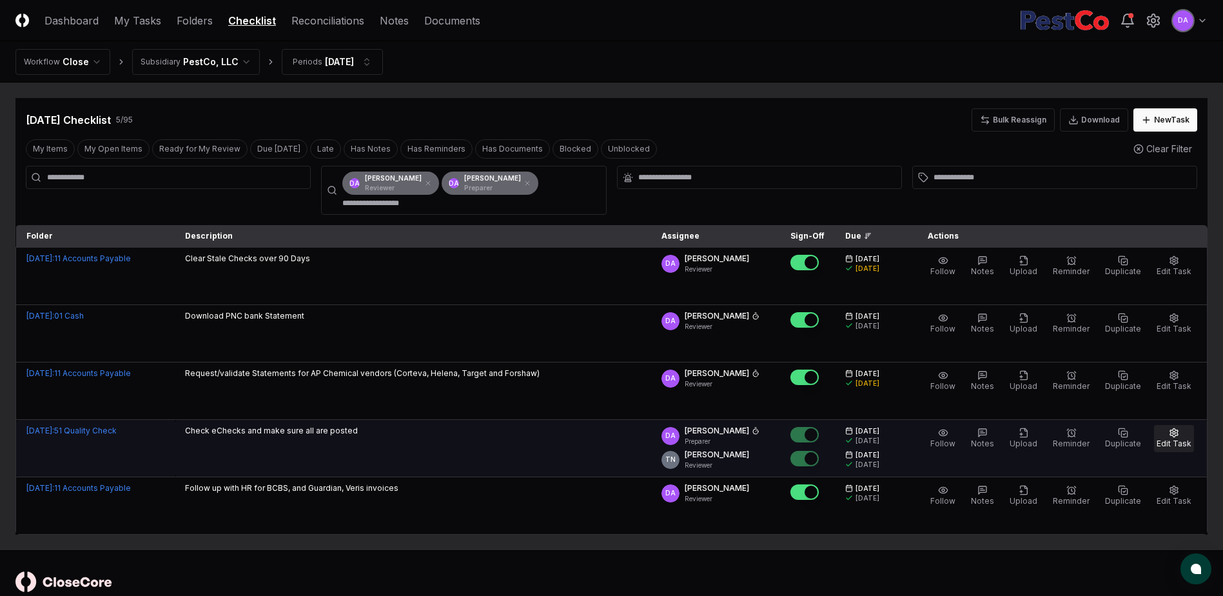
click at [1172, 432] on icon "button" at bounding box center [1174, 432] width 8 height 8
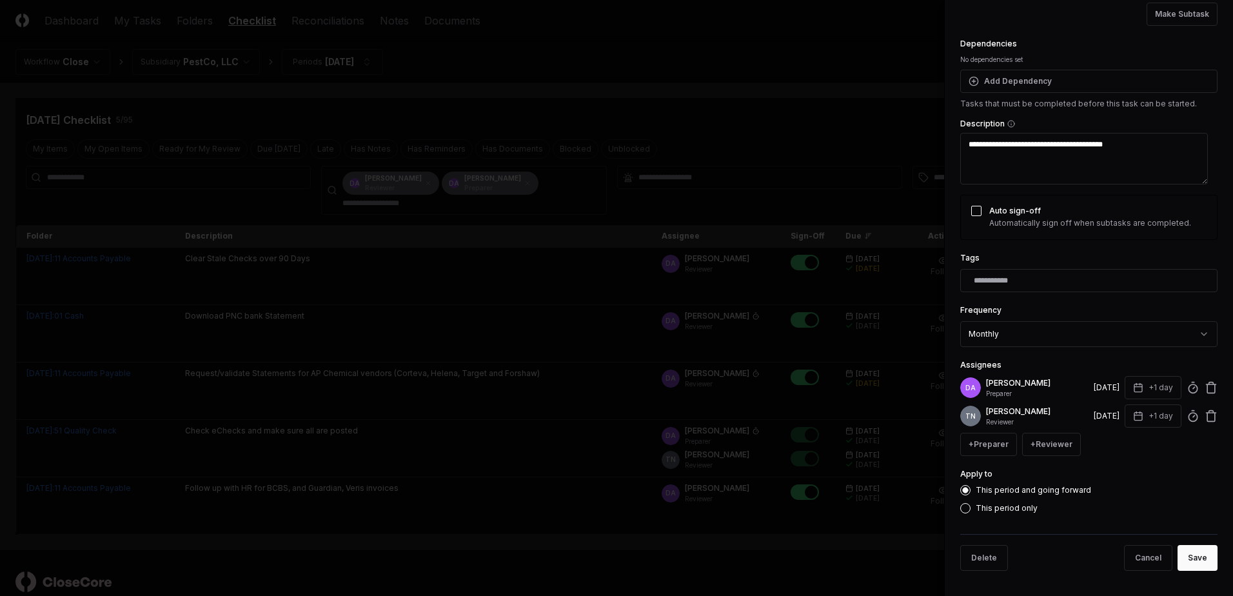
scroll to position [104, 0]
click at [1188, 387] on circle at bounding box center [1192, 388] width 8 height 8
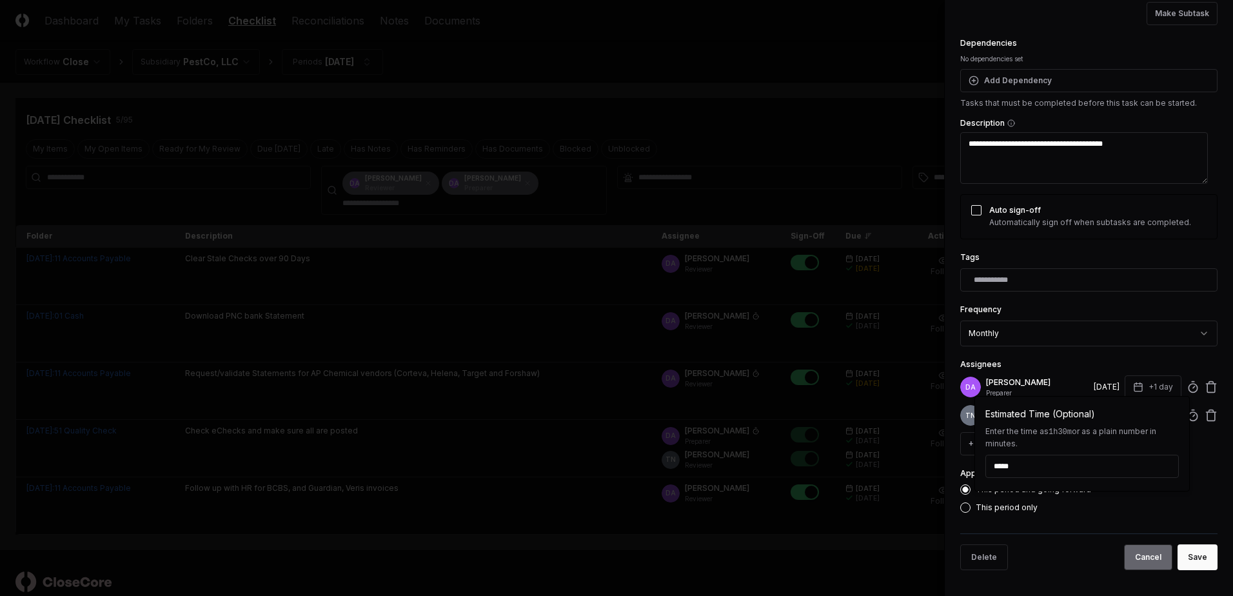
click at [1139, 558] on button "Cancel" at bounding box center [1148, 557] width 48 height 26
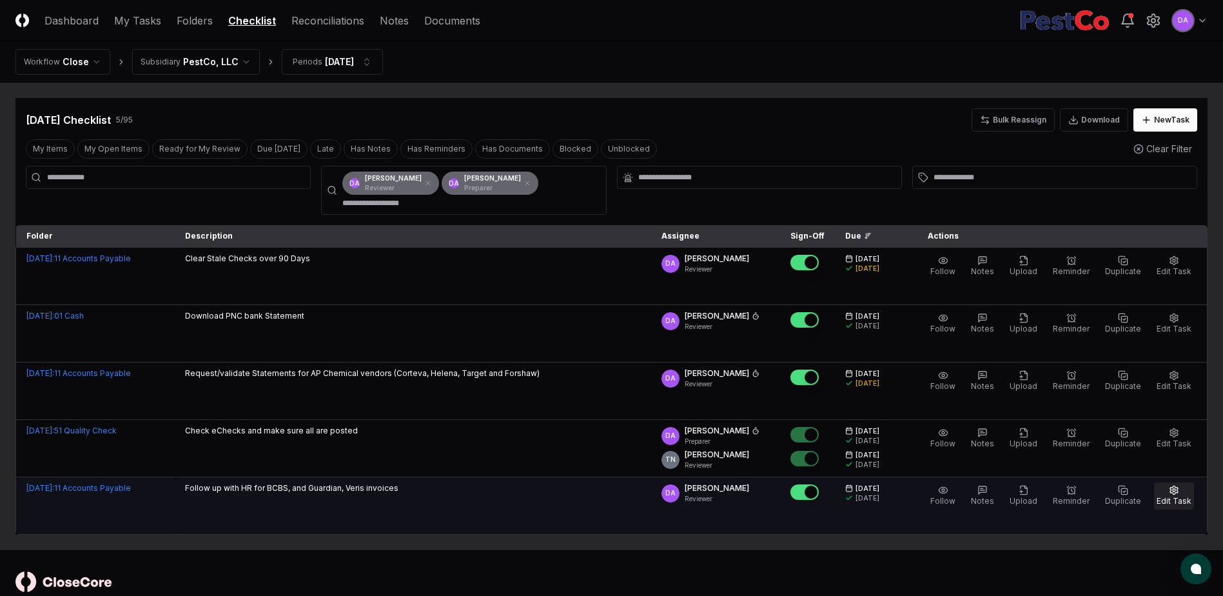
click at [1181, 495] on button "Edit Task" at bounding box center [1174, 495] width 40 height 27
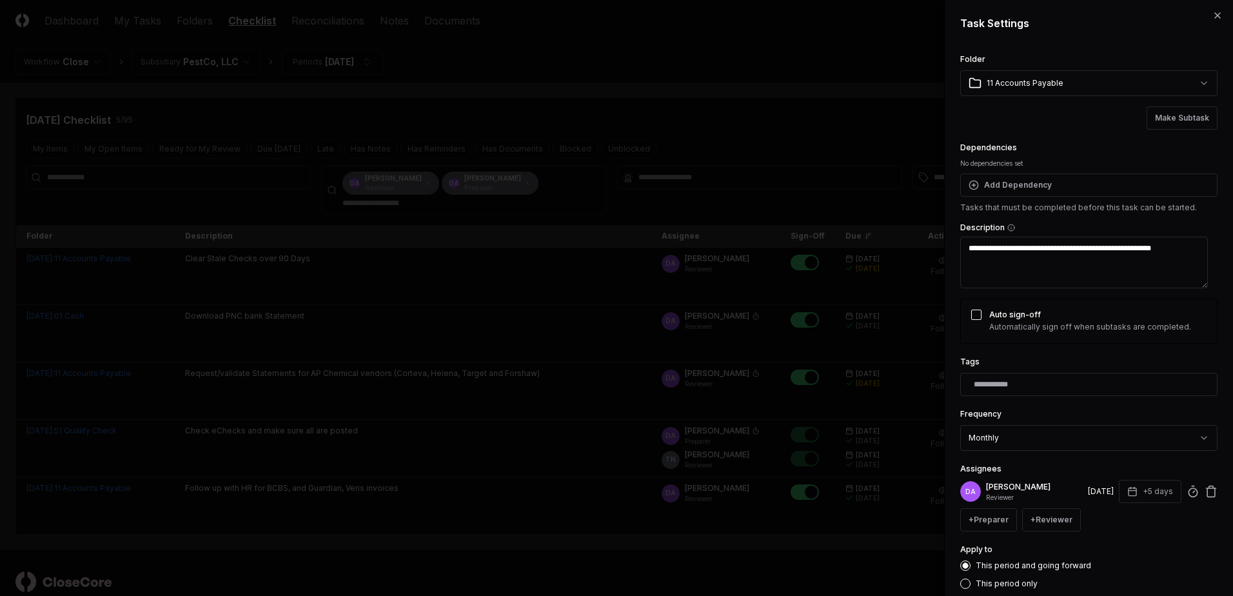
scroll to position [76, 0]
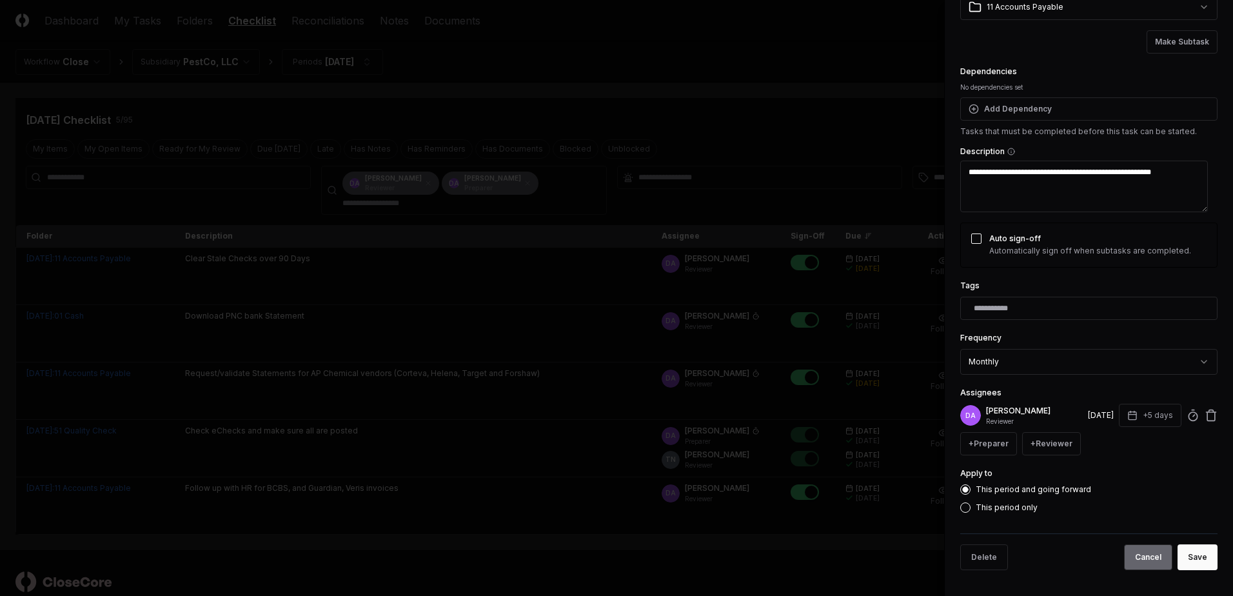
click at [1141, 557] on button "Cancel" at bounding box center [1148, 557] width 48 height 26
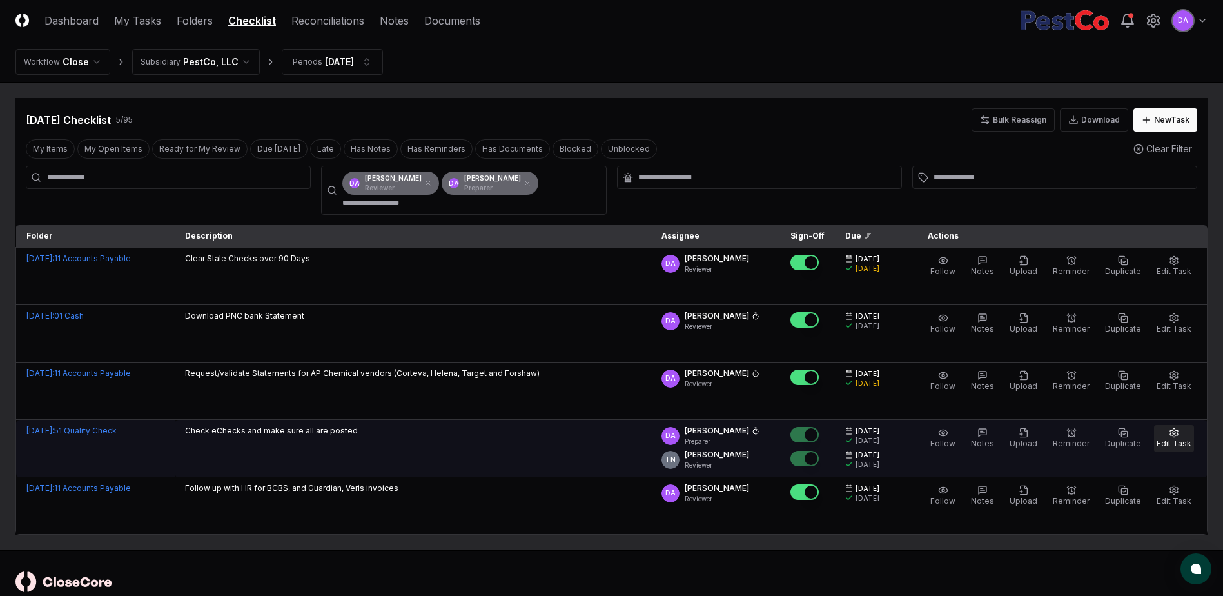
click at [1172, 435] on icon "button" at bounding box center [1174, 433] width 10 height 10
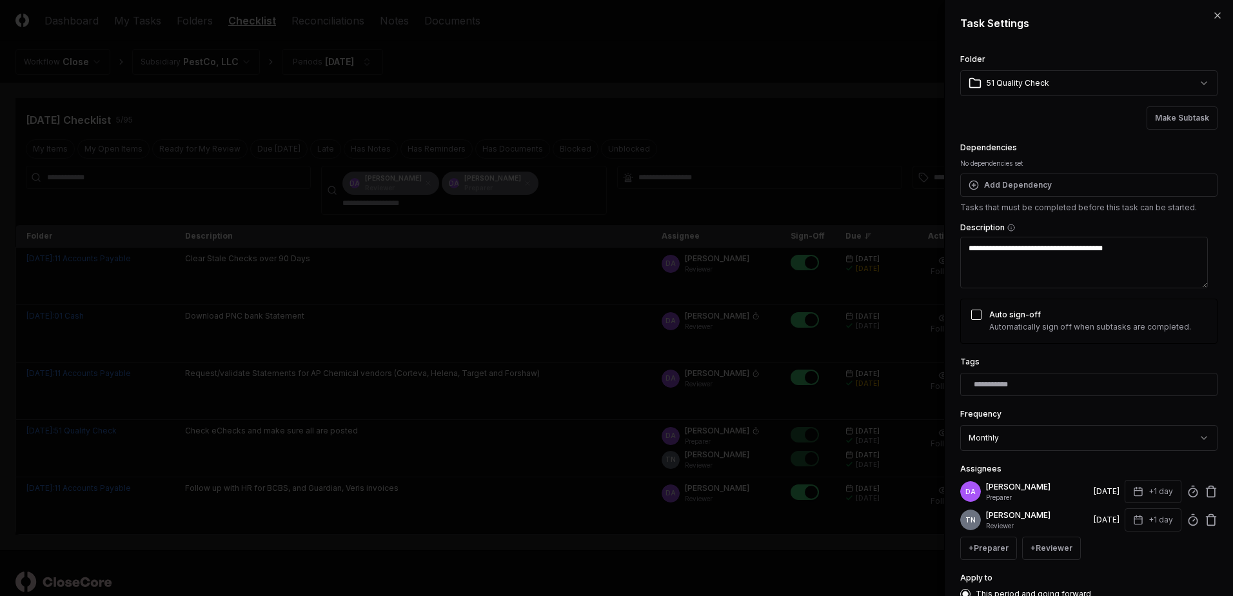
scroll to position [104, 0]
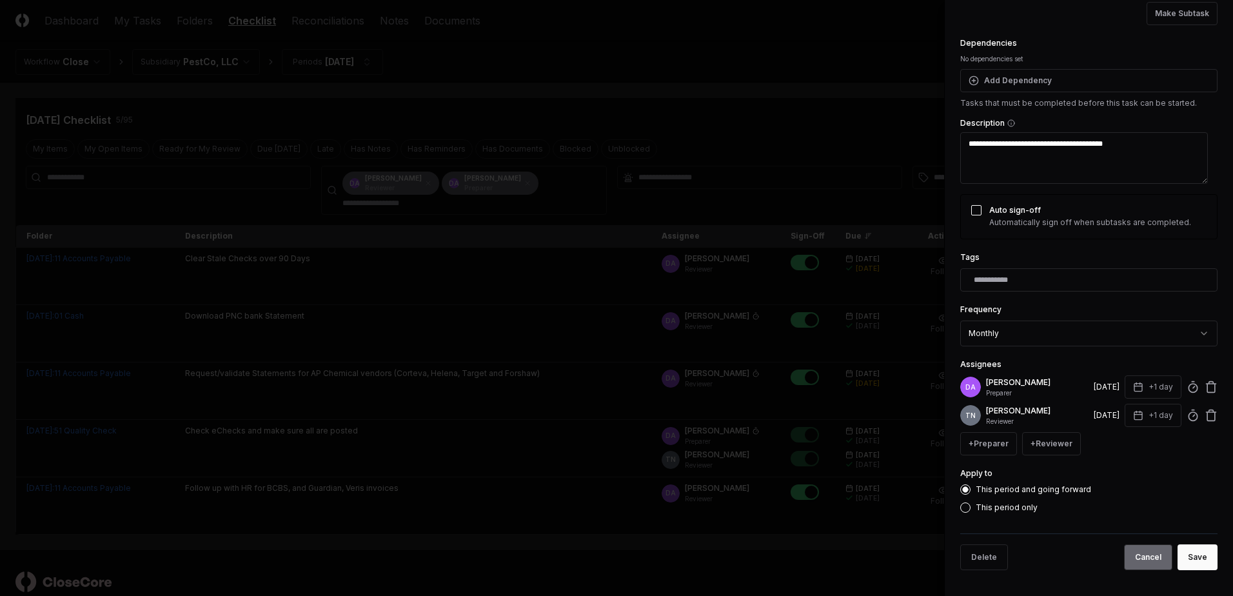
click at [1133, 562] on button "Cancel" at bounding box center [1148, 557] width 48 height 26
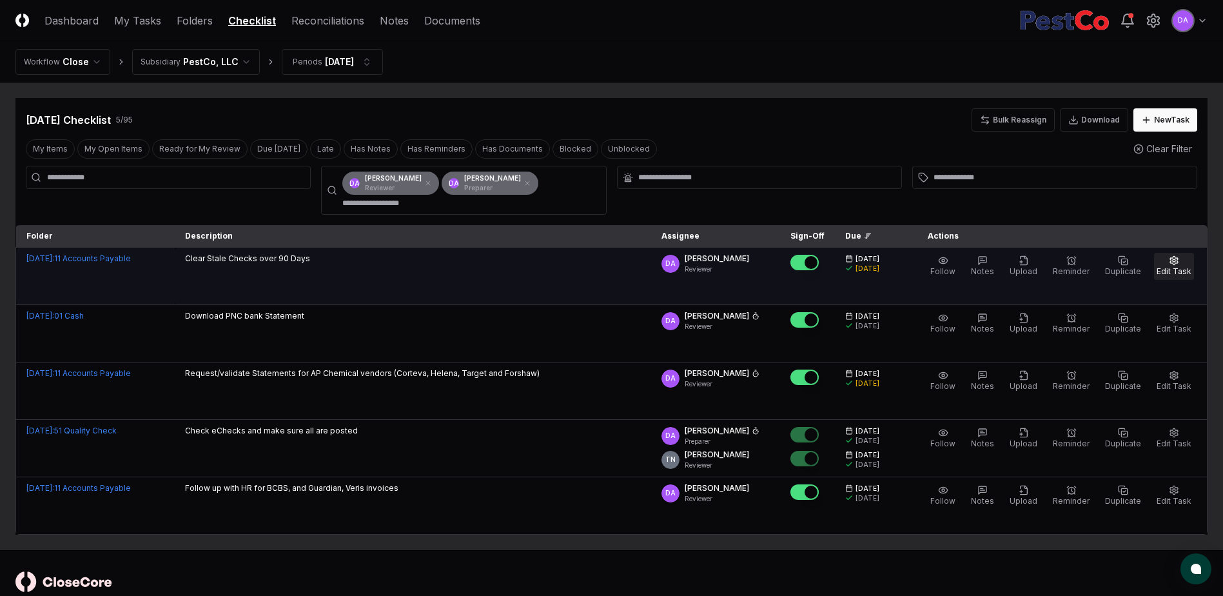
click at [1181, 270] on span "Edit Task" at bounding box center [1174, 271] width 35 height 10
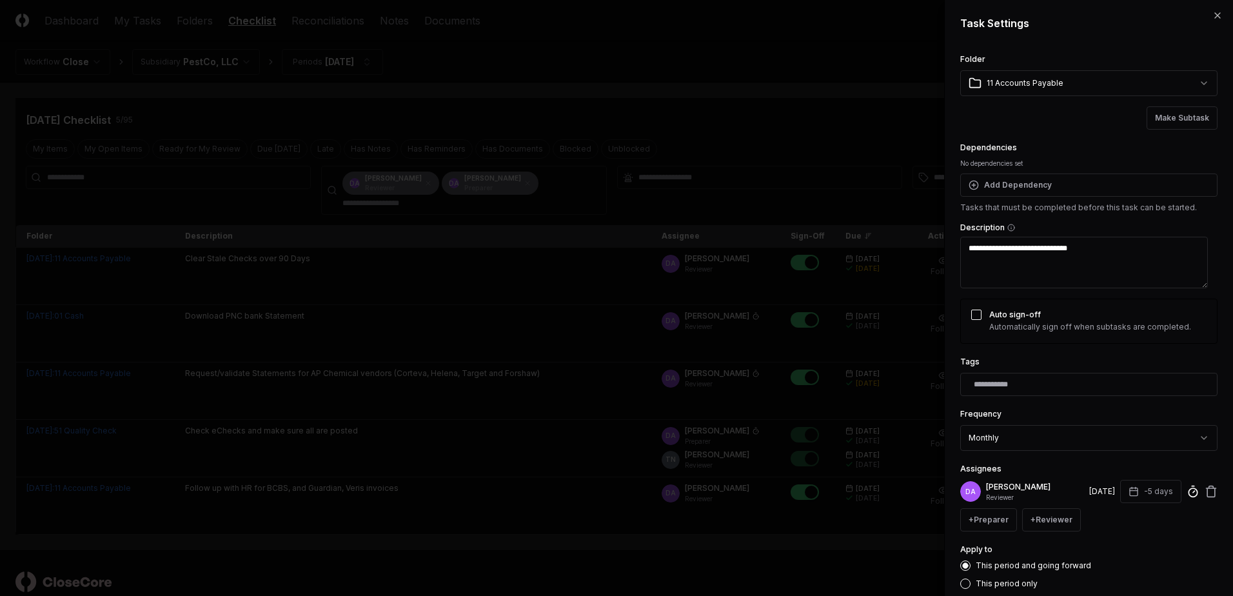
click at [1188, 492] on icon at bounding box center [1192, 491] width 13 height 13
type textarea "*"
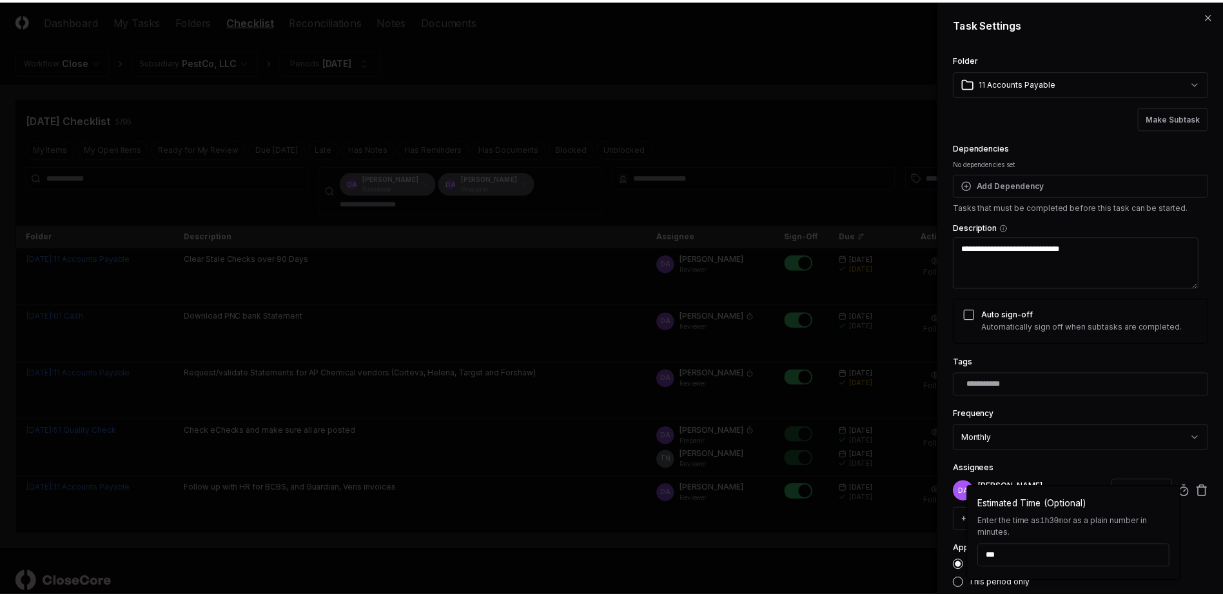
scroll to position [76, 0]
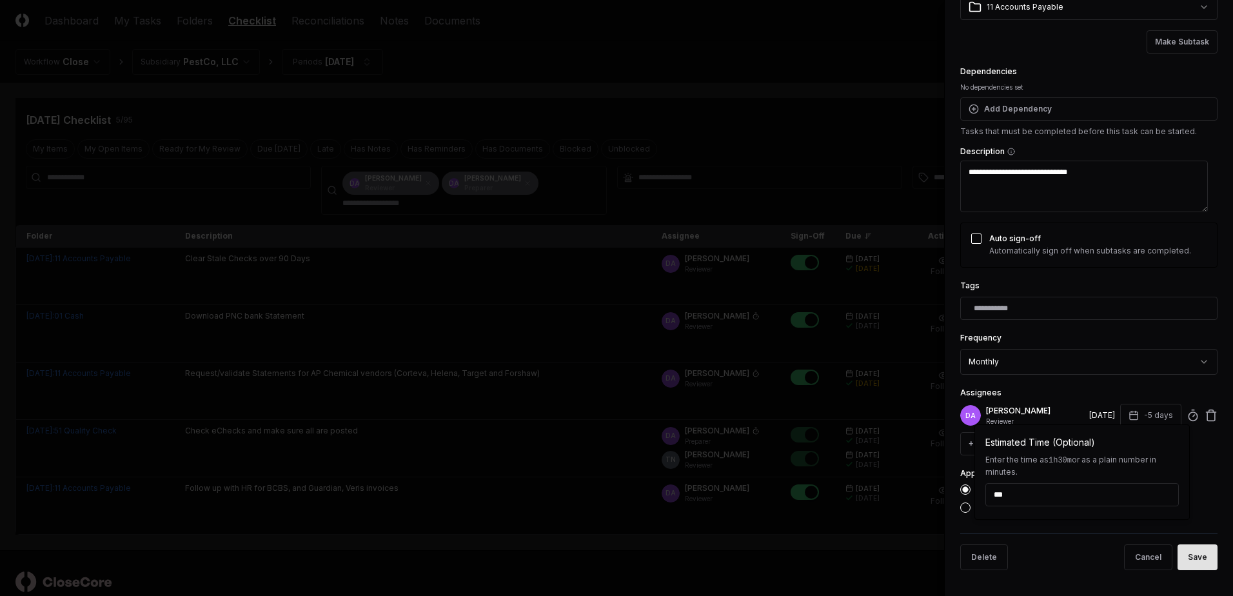
type input "******"
click at [1194, 563] on button "Save" at bounding box center [1197, 557] width 40 height 26
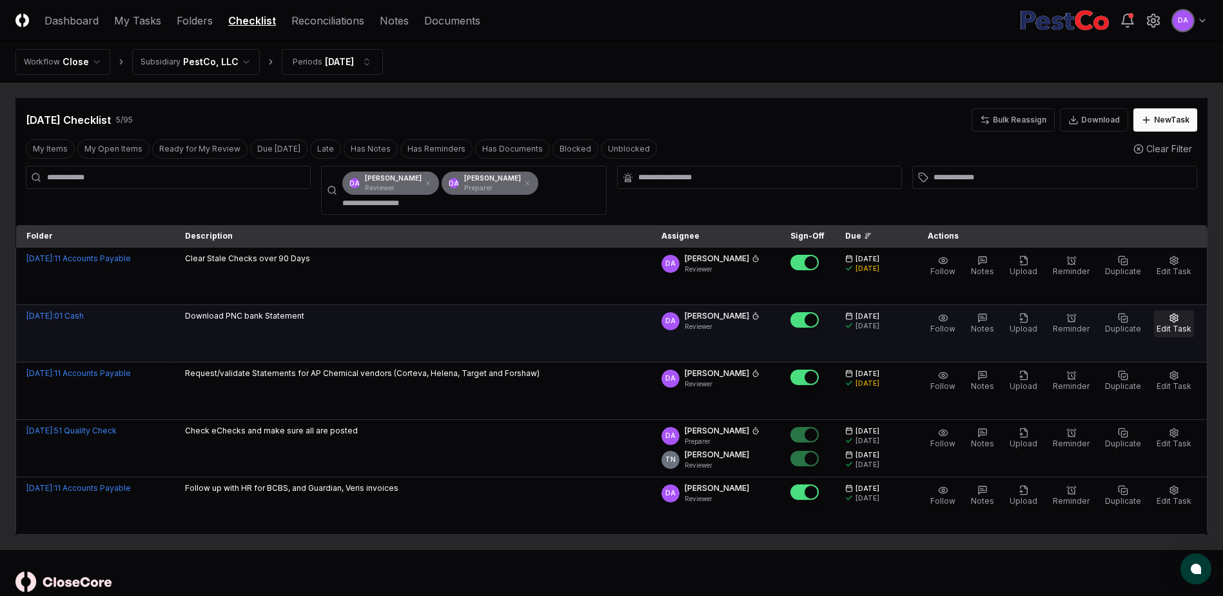
click at [1179, 321] on icon "button" at bounding box center [1174, 318] width 10 height 10
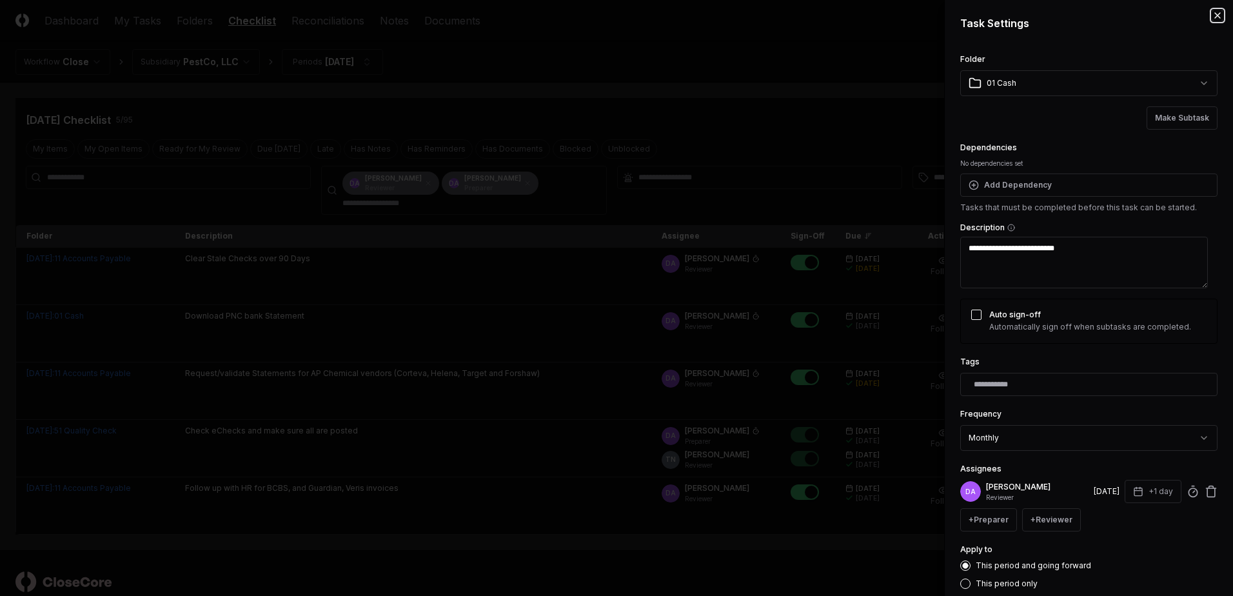
click at [1215, 16] on icon "button" at bounding box center [1217, 15] width 5 height 5
type textarea "*"
